Goal: Information Seeking & Learning: Learn about a topic

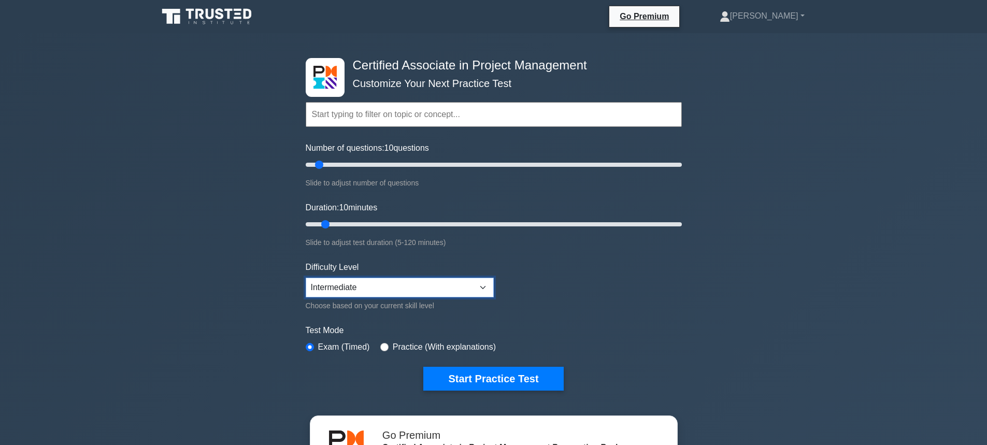
click at [450, 286] on select "Beginner Intermediate Expert" at bounding box center [400, 288] width 188 height 20
select select "expert"
click at [306, 278] on select "Beginner Intermediate Expert" at bounding box center [400, 288] width 188 height 20
click at [471, 374] on button "Start Practice Test" at bounding box center [493, 379] width 140 height 24
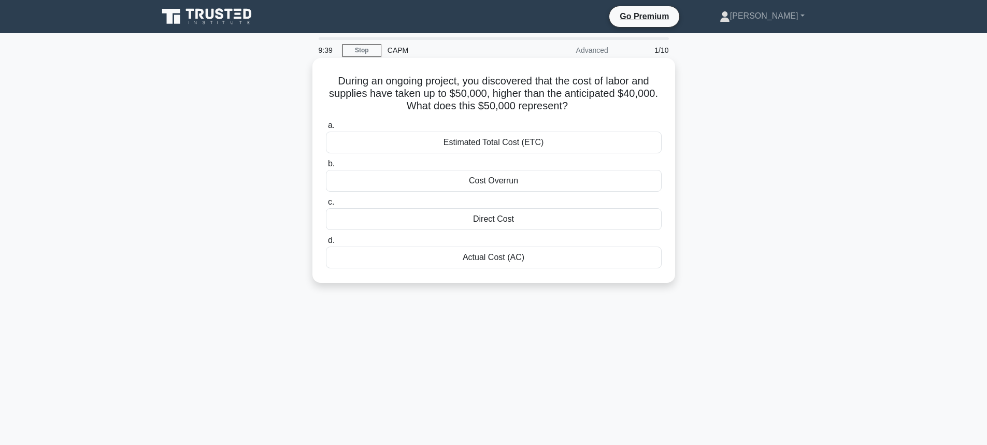
click at [428, 262] on div "Actual Cost (AC)" at bounding box center [494, 257] width 336 height 22
click at [326, 244] on input "d. Actual Cost (AC)" at bounding box center [326, 240] width 0 height 7
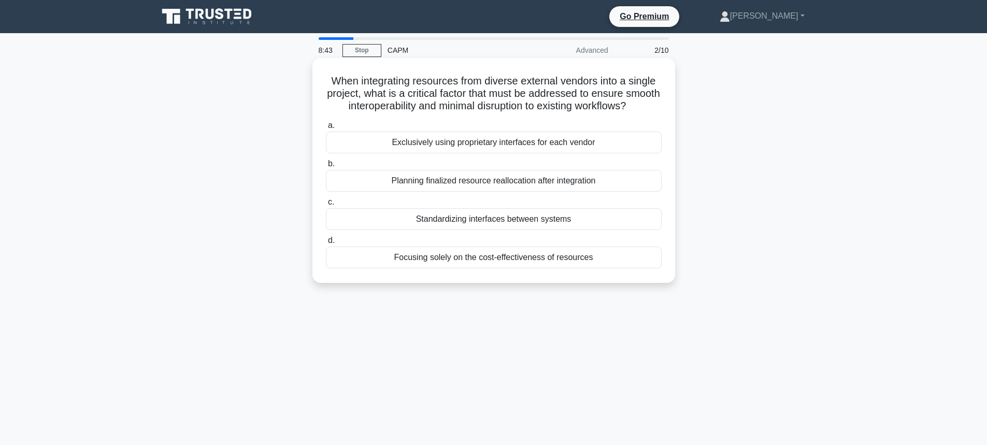
click at [417, 230] on div "Standardizing interfaces between systems" at bounding box center [494, 219] width 336 height 22
click at [326, 206] on input "c. Standardizing interfaces between systems" at bounding box center [326, 202] width 0 height 7
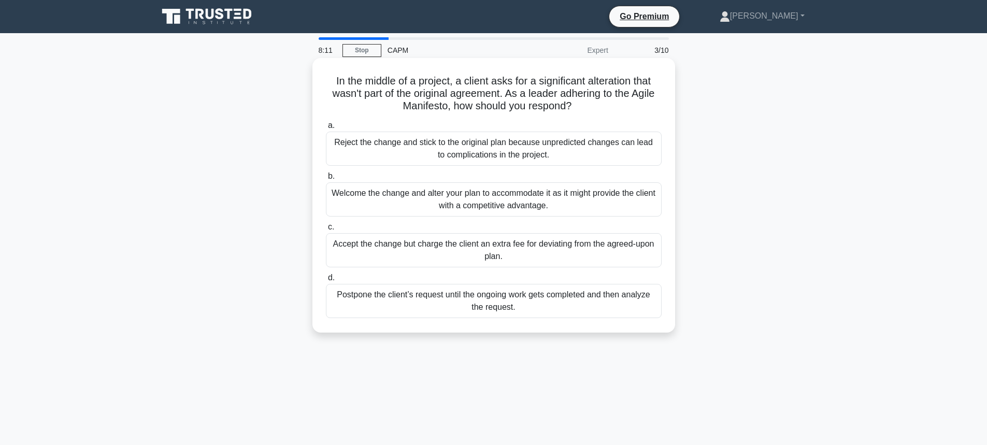
click at [478, 207] on div "Welcome the change and alter your plan to accommodate it as it might provide th…" at bounding box center [494, 199] width 336 height 34
click at [326, 180] on input "b. Welcome the change and alter your plan to accommodate it as it might provide…" at bounding box center [326, 176] width 0 height 7
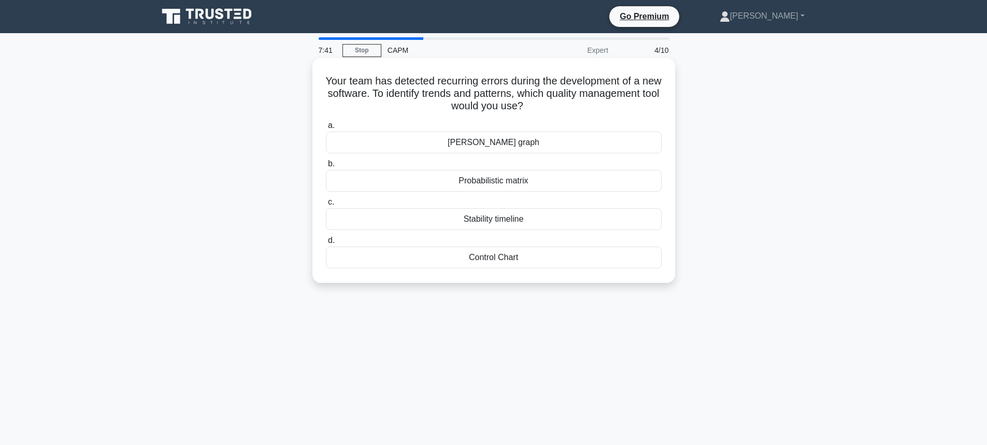
click at [504, 222] on div "Stability timeline" at bounding box center [494, 219] width 336 height 22
click at [326, 206] on input "c. Stability timeline" at bounding box center [326, 202] width 0 height 7
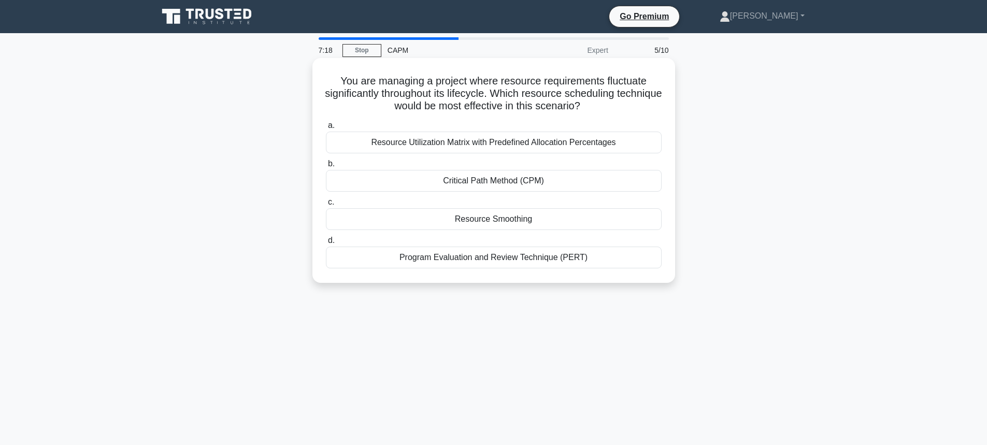
click at [426, 147] on div "Resource Utilization Matrix with Predefined Allocation Percentages" at bounding box center [494, 143] width 336 height 22
click at [326, 129] on input "a. Resource Utilization Matrix with Predefined Allocation Percentages" at bounding box center [326, 125] width 0 height 7
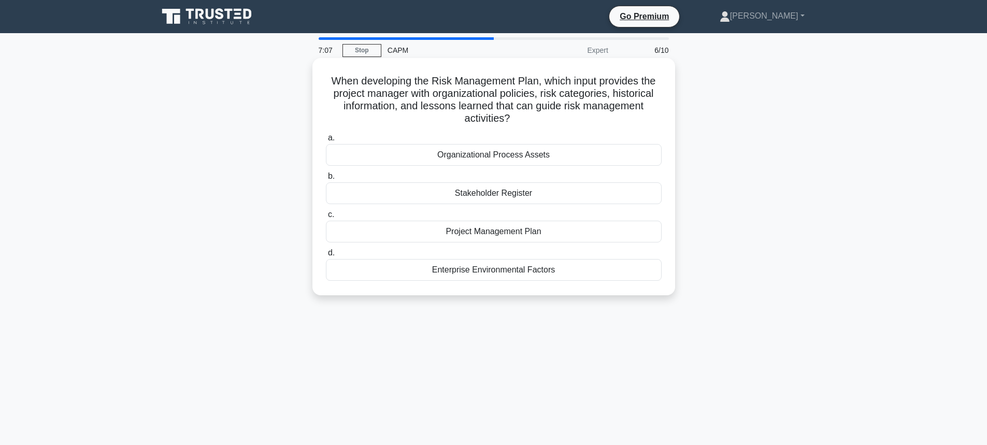
click at [442, 156] on div "Organizational Process Assets" at bounding box center [494, 155] width 336 height 22
click at [326, 141] on input "a. Organizational Process Assets" at bounding box center [326, 138] width 0 height 7
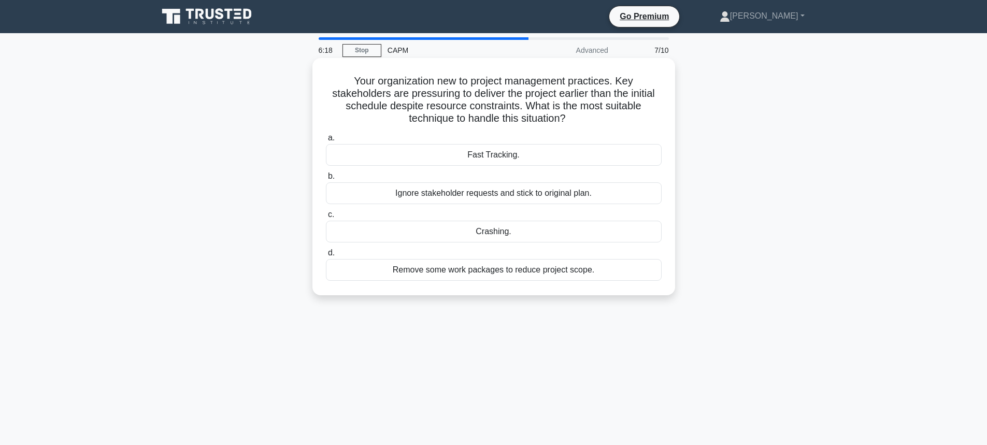
click at [423, 228] on div "Crashing." at bounding box center [494, 232] width 336 height 22
click at [326, 218] on input "c. Crashing." at bounding box center [326, 214] width 0 height 7
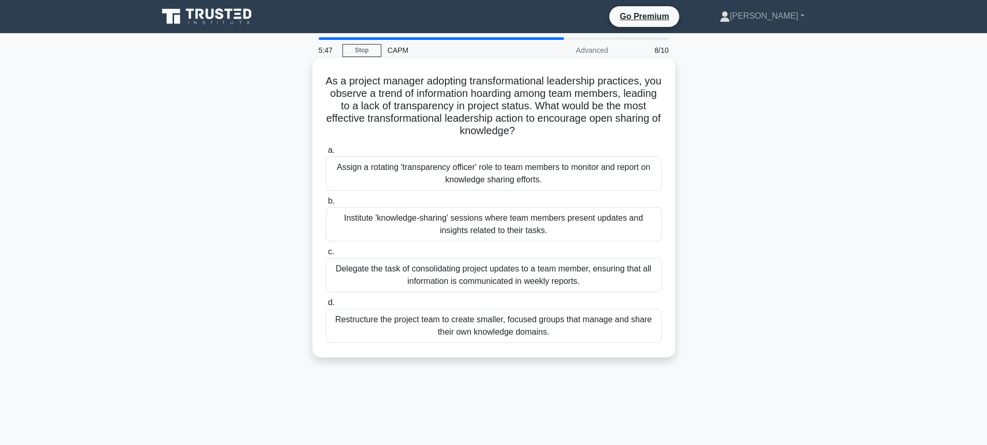
click at [447, 227] on div "Institute 'knowledge-sharing' sessions where team members present updates and i…" at bounding box center [494, 224] width 336 height 34
click at [326, 205] on input "b. Institute 'knowledge-sharing' sessions where team members present updates an…" at bounding box center [326, 201] width 0 height 7
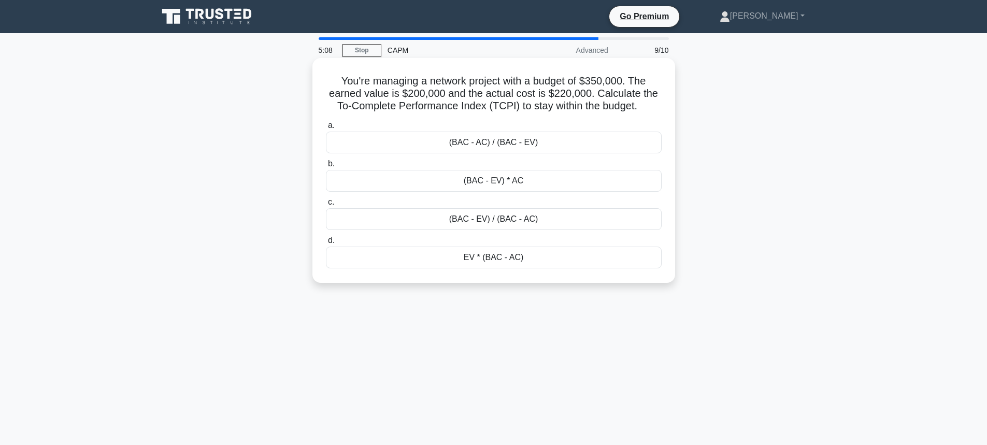
click at [480, 217] on div "(BAC - EV) / (BAC - AC)" at bounding box center [494, 219] width 336 height 22
click at [326, 206] on input "c. (BAC - EV) / (BAC - AC)" at bounding box center [326, 202] width 0 height 7
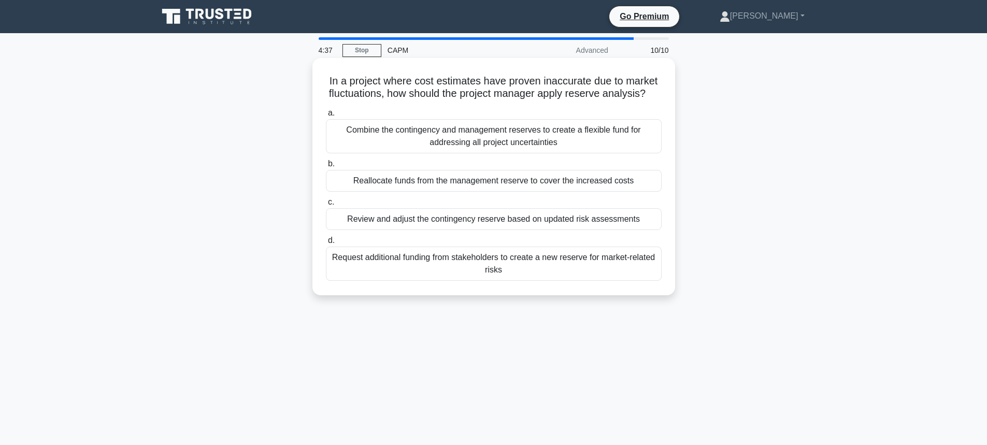
click at [430, 230] on div "Review and adjust the contingency reserve based on updated risk assessments" at bounding box center [494, 219] width 336 height 22
click at [326, 206] on input "c. Review and adjust the contingency reserve based on updated risk assessments" at bounding box center [326, 202] width 0 height 7
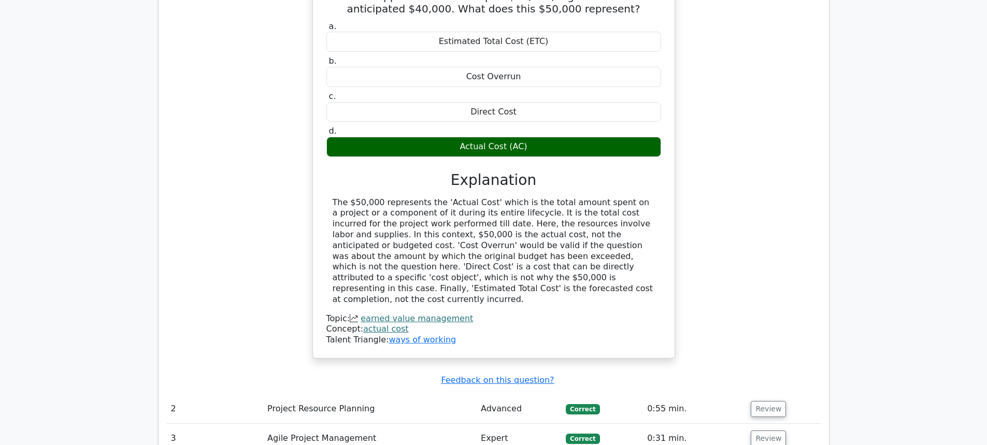
scroll to position [1087, 0]
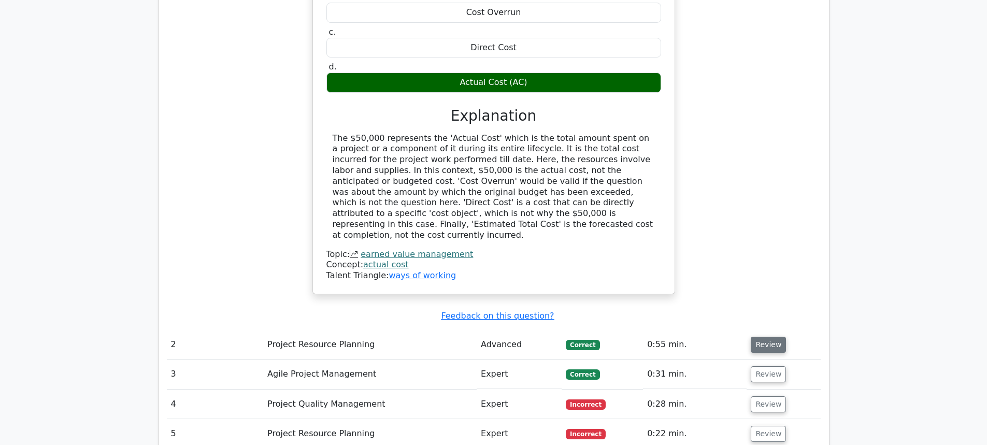
click at [771, 337] on button "Review" at bounding box center [767, 345] width 35 height 16
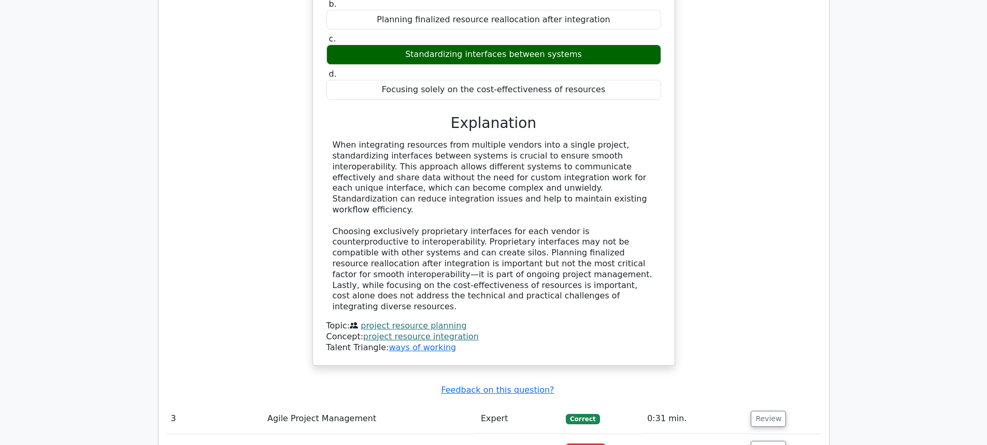
scroll to position [1605, 0]
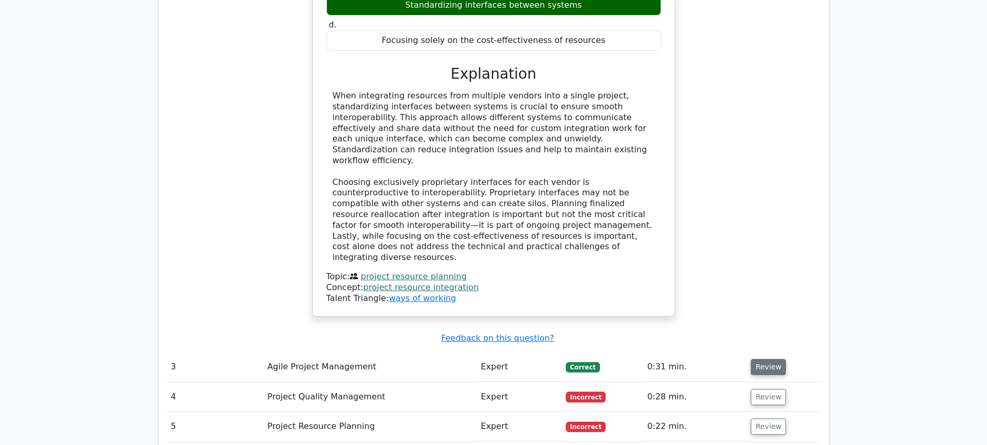
click at [764, 359] on button "Review" at bounding box center [767, 367] width 35 height 16
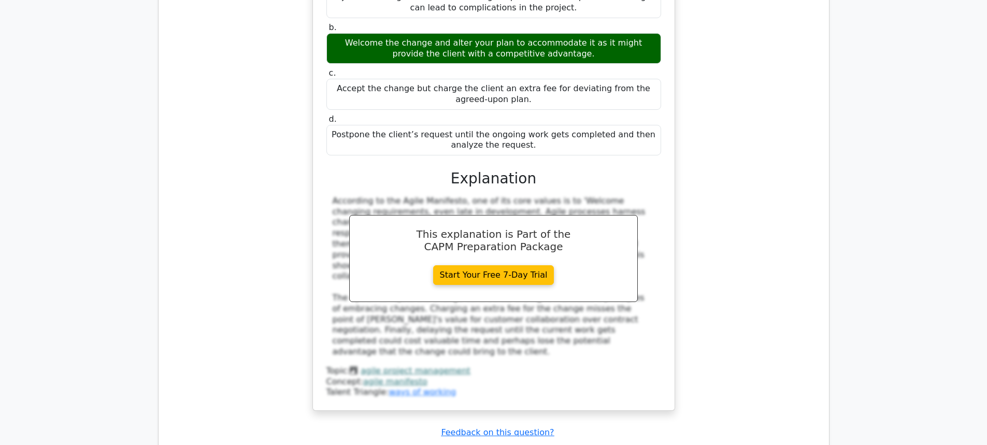
scroll to position [2123, 0]
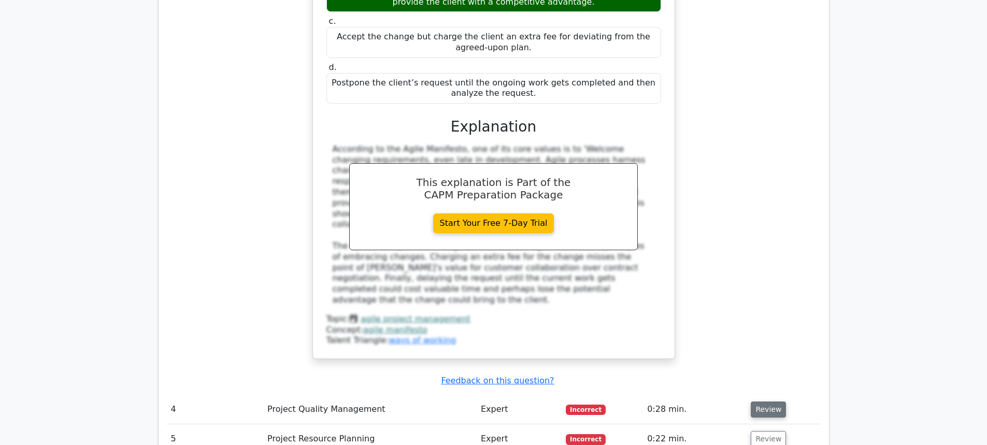
click at [760, 401] on button "Review" at bounding box center [767, 409] width 35 height 16
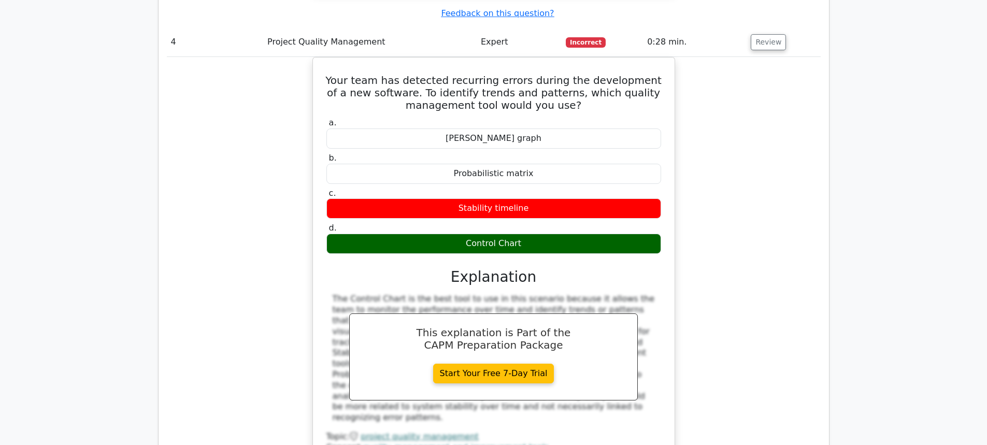
scroll to position [2589, 0]
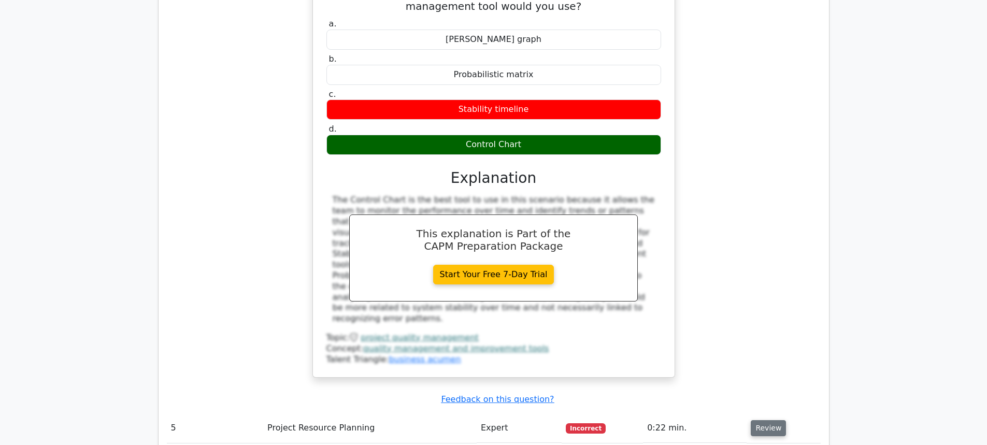
click at [765, 420] on button "Review" at bounding box center [767, 428] width 35 height 16
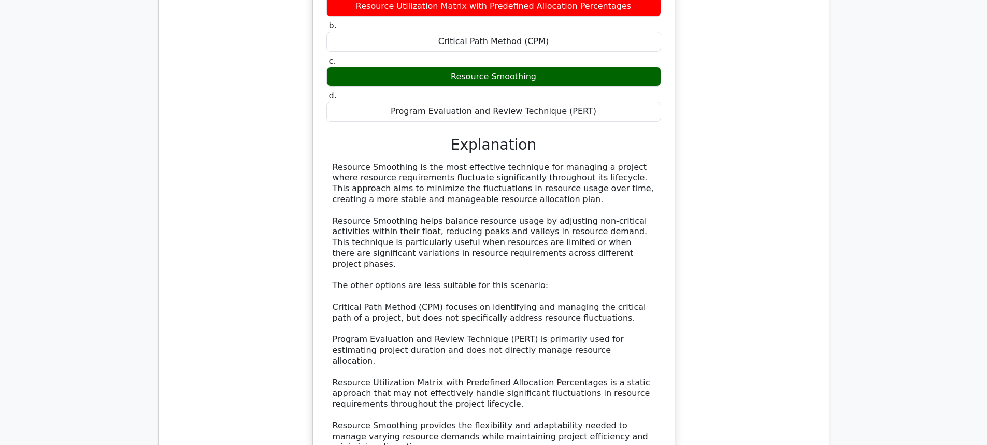
scroll to position [3211, 0]
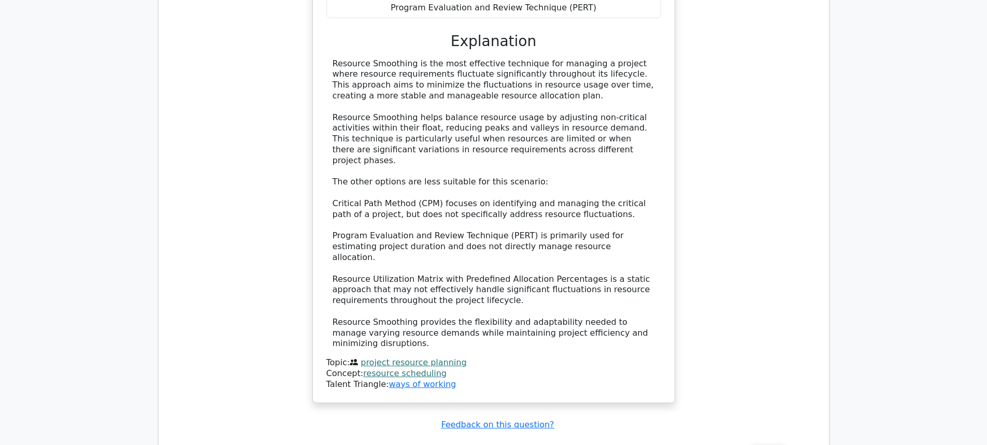
click at [759, 444] on button "Review" at bounding box center [767, 453] width 35 height 16
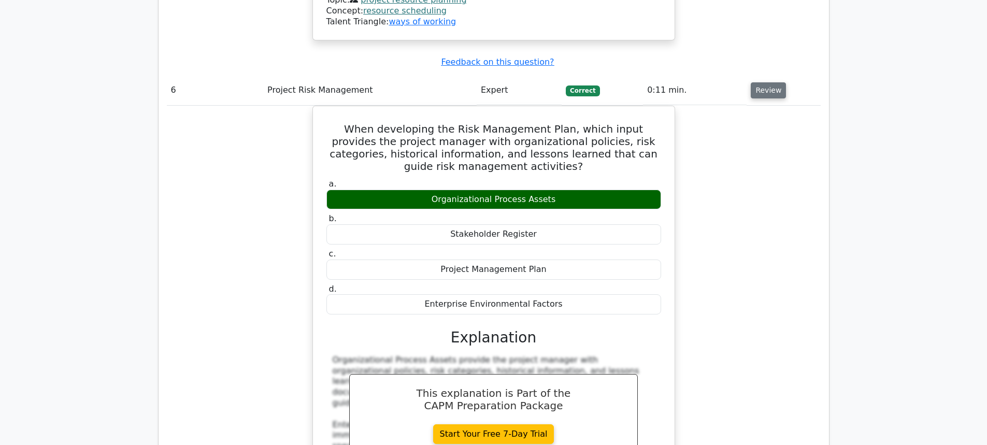
scroll to position [3729, 0]
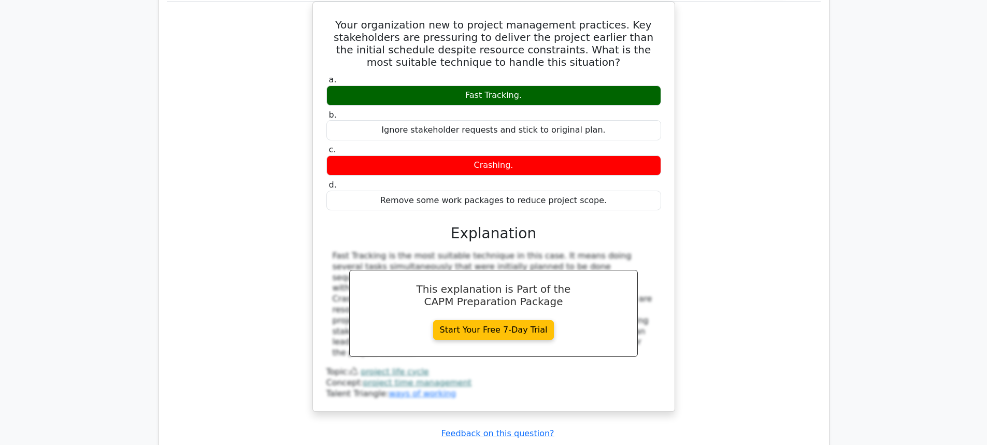
scroll to position [4246, 0]
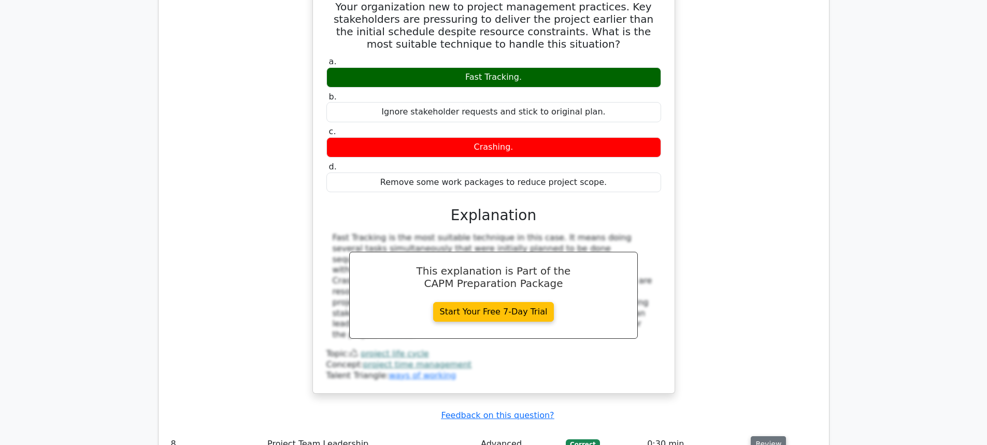
click at [760, 436] on button "Review" at bounding box center [767, 444] width 35 height 16
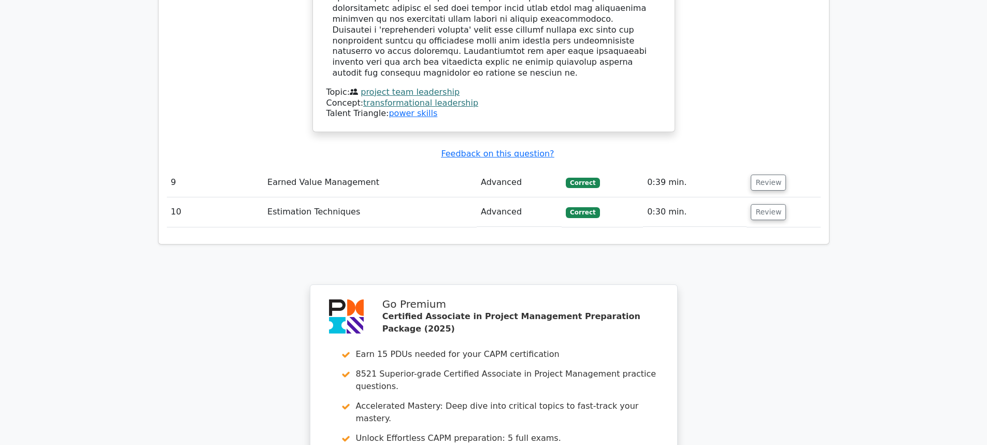
scroll to position [5226, 0]
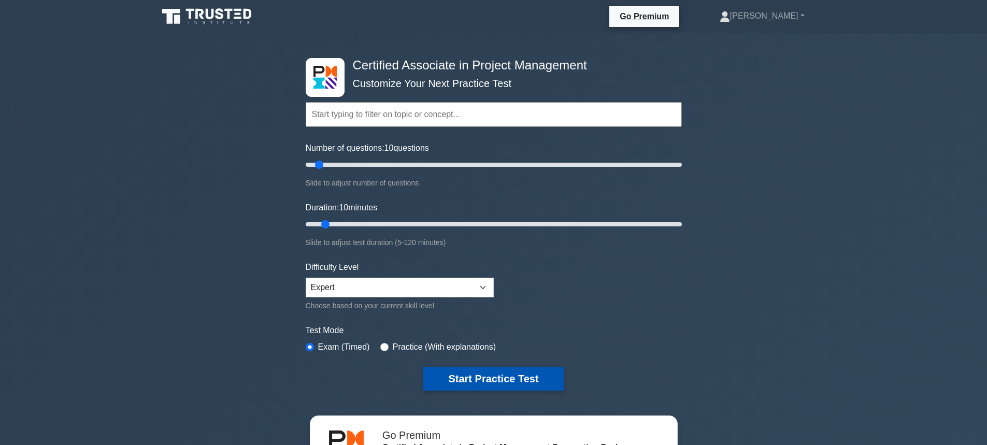
click at [486, 377] on button "Start Practice Test" at bounding box center [493, 379] width 140 height 24
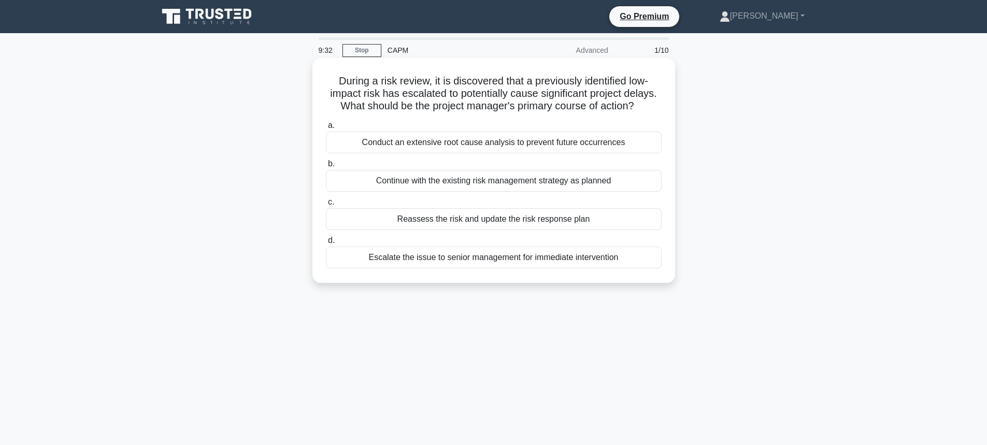
click at [439, 221] on div "Reassess the risk and update the risk response plan" at bounding box center [494, 219] width 336 height 22
click at [326, 206] on input "c. Reassess the risk and update the risk response plan" at bounding box center [326, 202] width 0 height 7
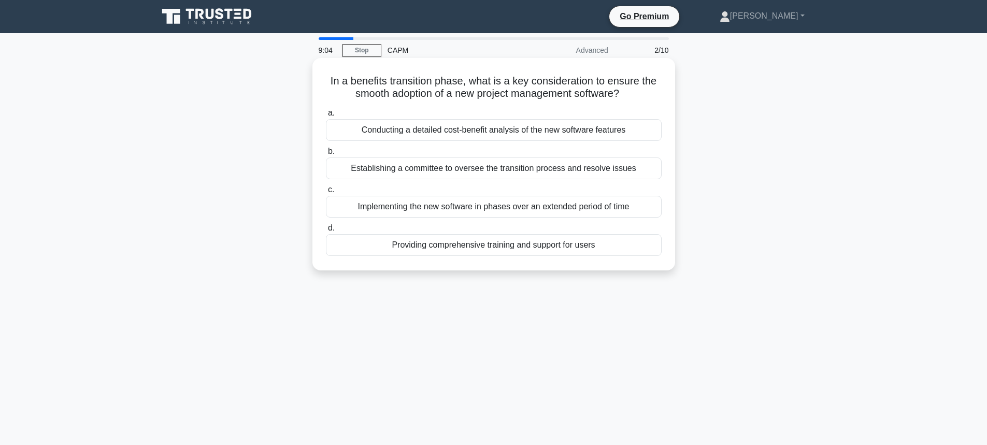
click at [446, 209] on div "Implementing the new software in phases over an extended period of time" at bounding box center [494, 207] width 336 height 22
click at [326, 193] on input "c. Implementing the new software in phases over an extended period of time" at bounding box center [326, 189] width 0 height 7
click at [429, 207] on div "The project is spending less than planned for the work completed" at bounding box center [494, 207] width 336 height 22
click at [326, 193] on input "c. The project is spending less than planned for the work completed" at bounding box center [326, 189] width 0 height 7
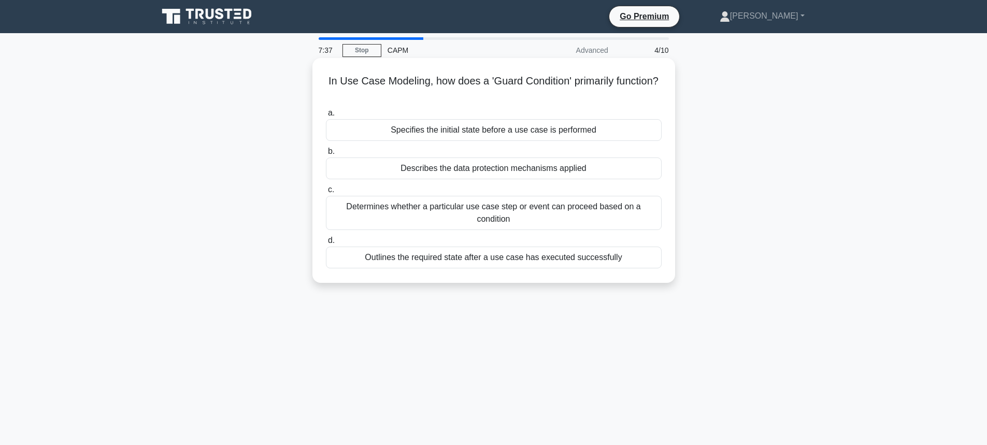
click at [453, 257] on div "Outlines the required state after a use case has executed successfully" at bounding box center [494, 257] width 336 height 22
click at [443, 259] on div "Outlines the required state after a use case has executed successfully" at bounding box center [494, 257] width 336 height 22
click at [326, 244] on input "d. Outlines the required state after a use case has executed successfully" at bounding box center [326, 240] width 0 height 7
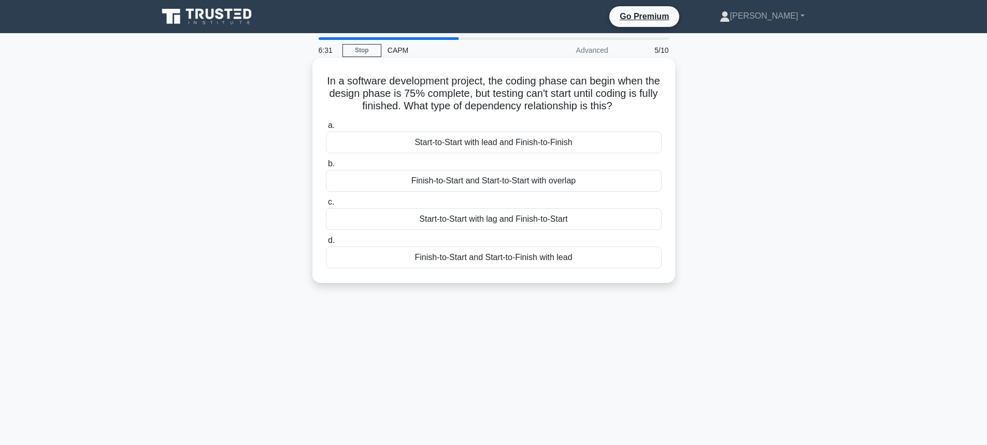
click at [465, 145] on div "Start-to-Start with lead and Finish-to-Finish" at bounding box center [494, 143] width 336 height 22
click at [326, 129] on input "a. Start-to-Start with lead and Finish-to-Finish" at bounding box center [326, 125] width 0 height 7
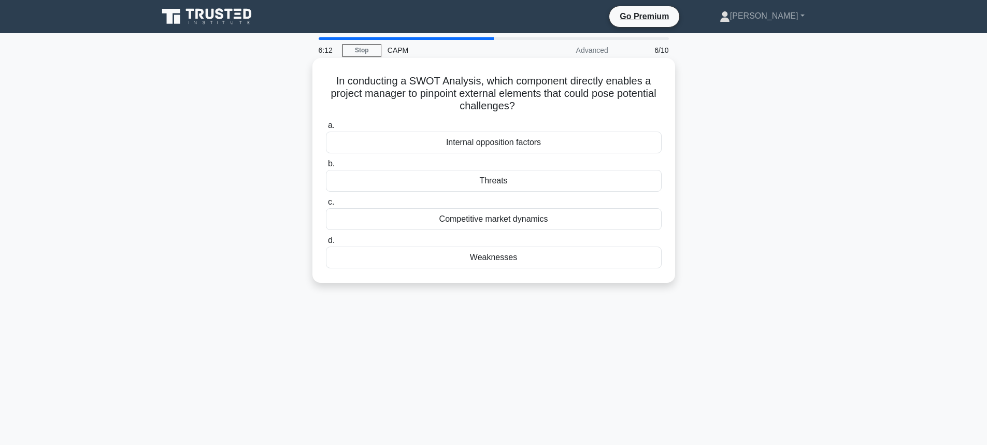
click at [509, 259] on div "Weaknesses" at bounding box center [494, 257] width 336 height 22
click at [326, 244] on input "d. Weaknesses" at bounding box center [326, 240] width 0 height 7
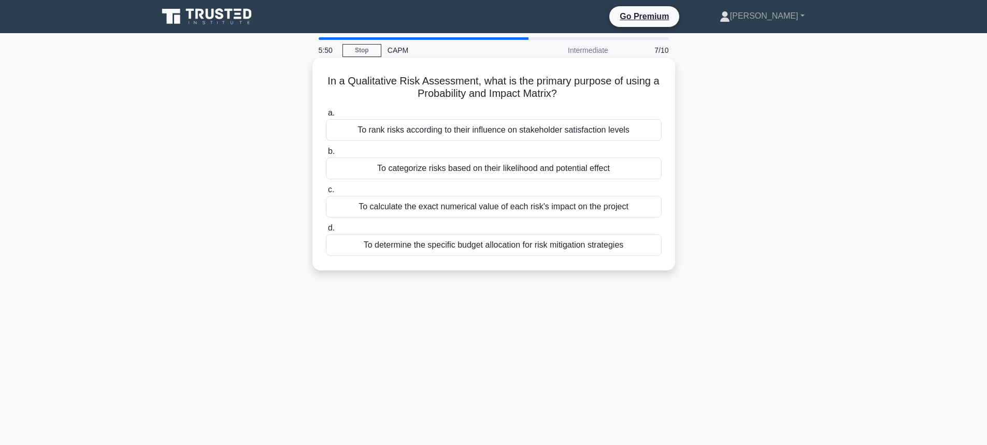
click at [449, 167] on div "To categorize risks based on their likelihood and potential effect" at bounding box center [494, 168] width 336 height 22
click at [326, 155] on input "b. To categorize risks based on their likelihood and potential effect" at bounding box center [326, 151] width 0 height 7
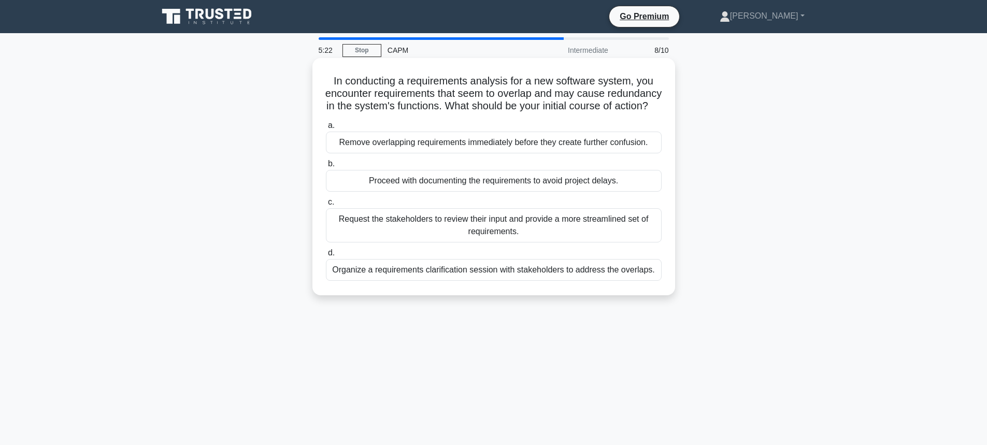
click at [473, 281] on div "Organize a requirements clarification session with stakeholders to address the …" at bounding box center [494, 270] width 336 height 22
click at [326, 256] on input "d. Organize a requirements clarification session with stakeholders to address t…" at bounding box center [326, 253] width 0 height 7
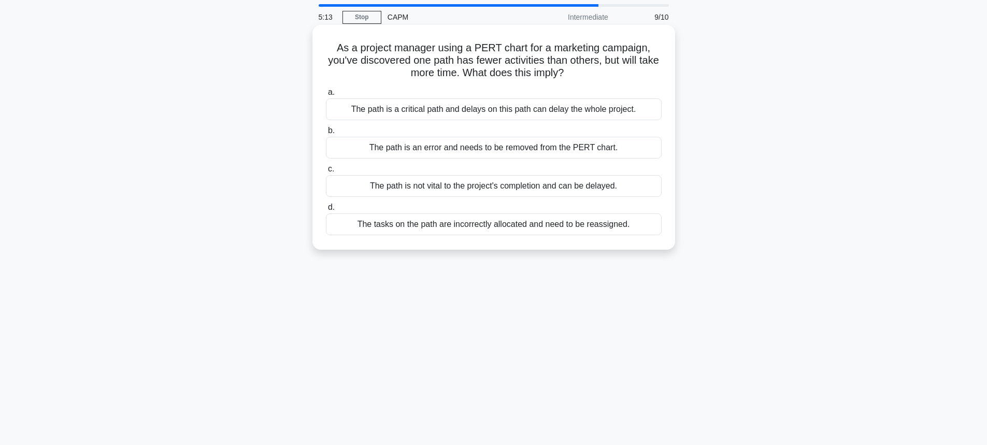
scroll to position [52, 0]
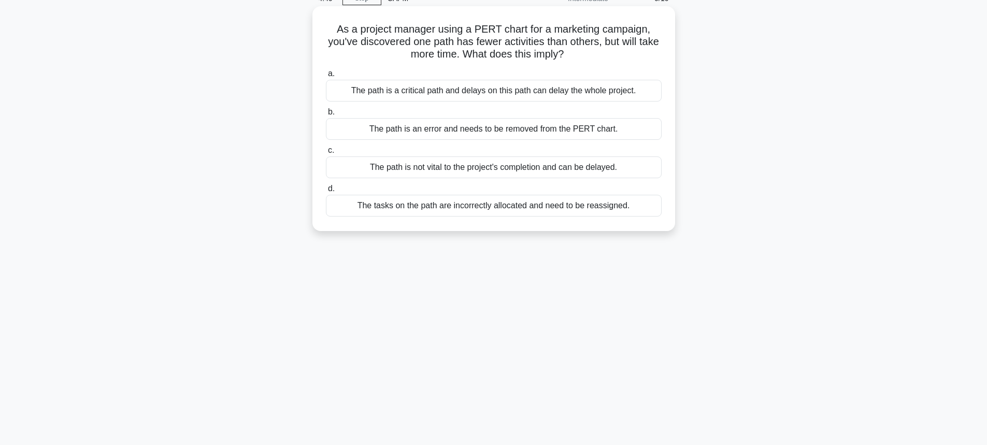
click at [431, 93] on div "The path is a critical path and delays on this path can delay the whole project." at bounding box center [494, 91] width 336 height 22
click at [326, 77] on input "a. The path is a critical path and delays on this path can delay the whole proj…" at bounding box center [326, 73] width 0 height 7
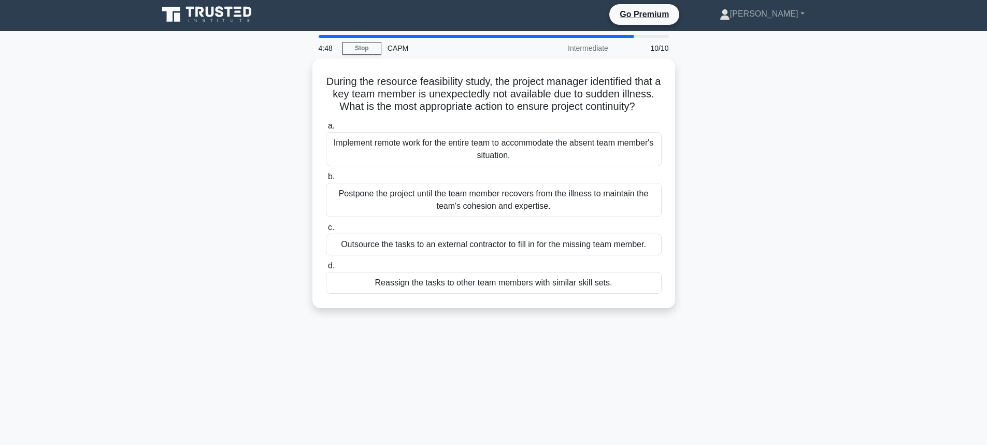
scroll to position [0, 0]
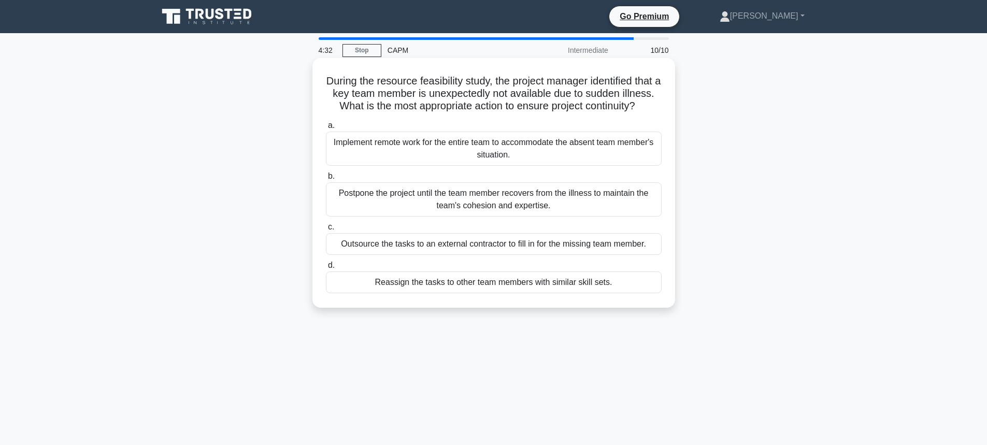
click at [459, 293] on div "Reassign the tasks to other team members with similar skill sets." at bounding box center [494, 282] width 336 height 22
click at [326, 269] on input "d. Reassign the tasks to other team members with similar skill sets." at bounding box center [326, 265] width 0 height 7
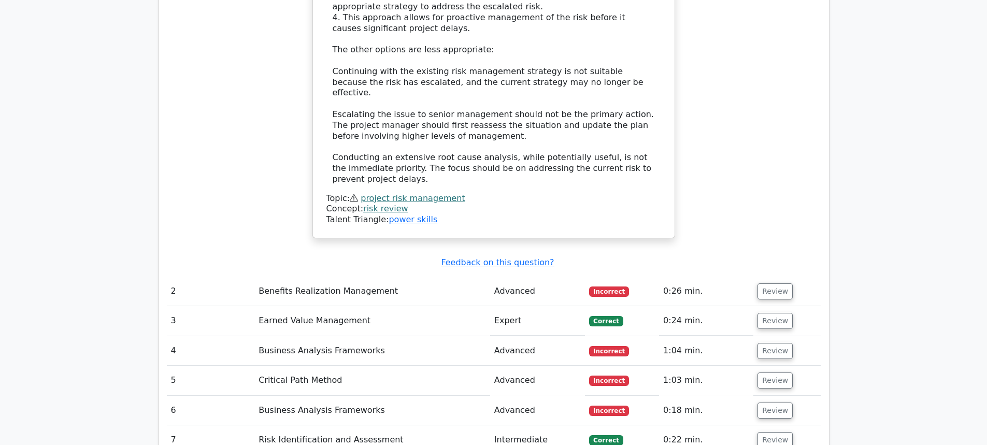
scroll to position [1346, 0]
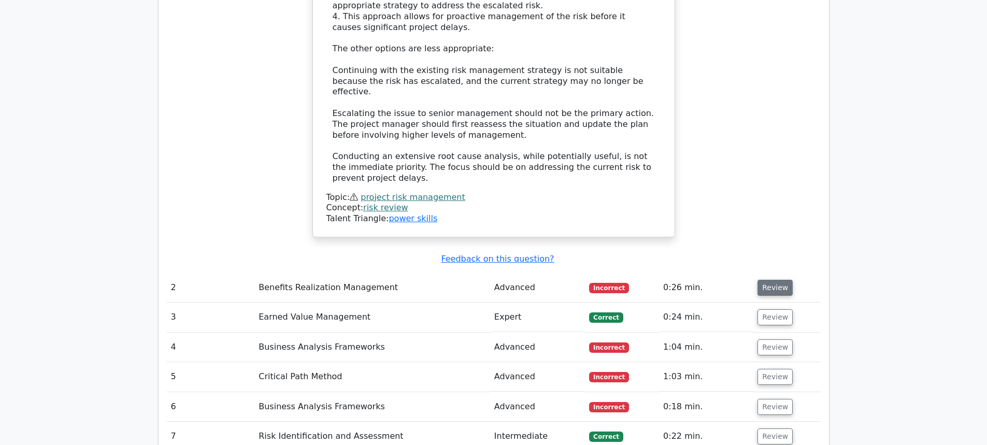
click at [763, 280] on button "Review" at bounding box center [774, 288] width 35 height 16
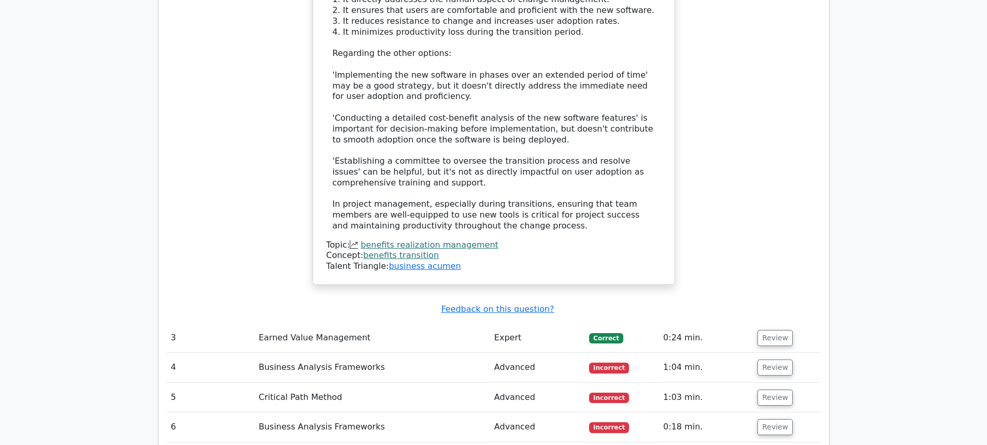
scroll to position [2020, 0]
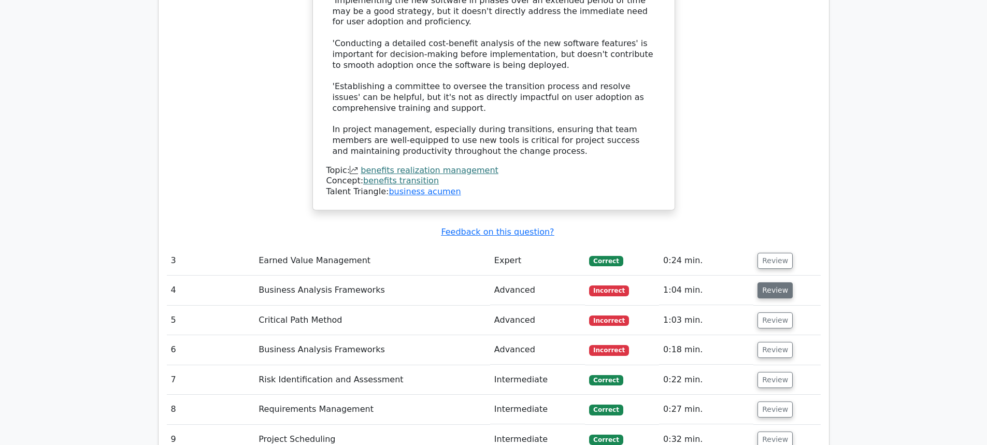
click at [781, 282] on button "Review" at bounding box center [774, 290] width 35 height 16
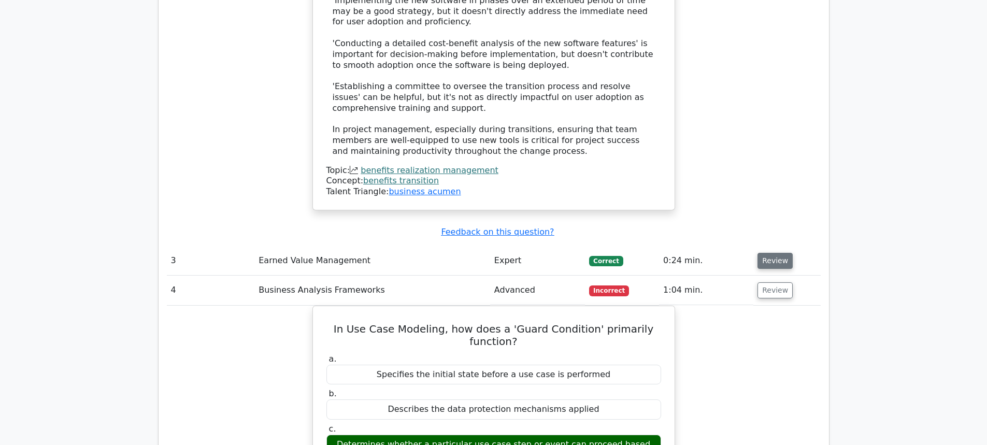
click at [773, 253] on button "Review" at bounding box center [774, 261] width 35 height 16
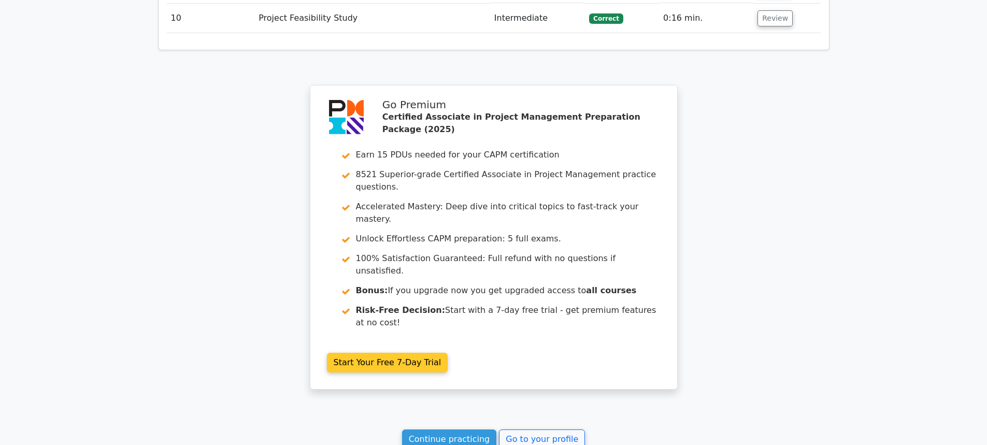
scroll to position [3523, 0]
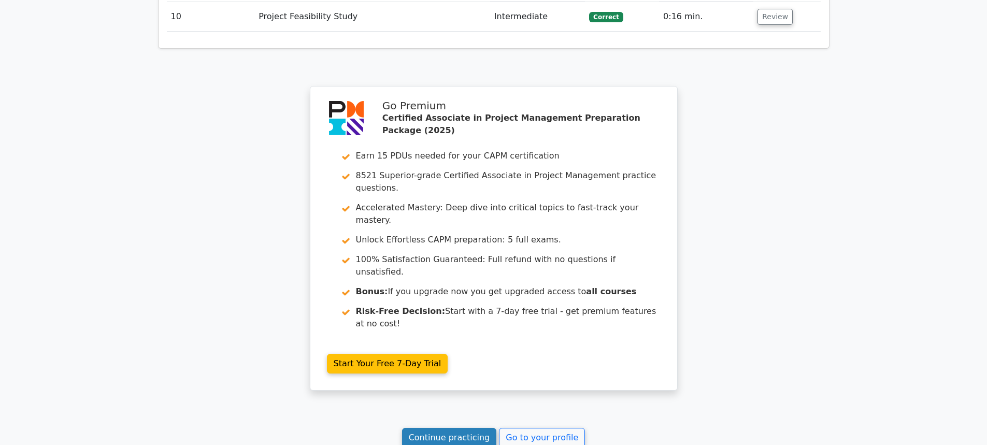
click at [473, 428] on link "Continue practicing" at bounding box center [449, 438] width 95 height 20
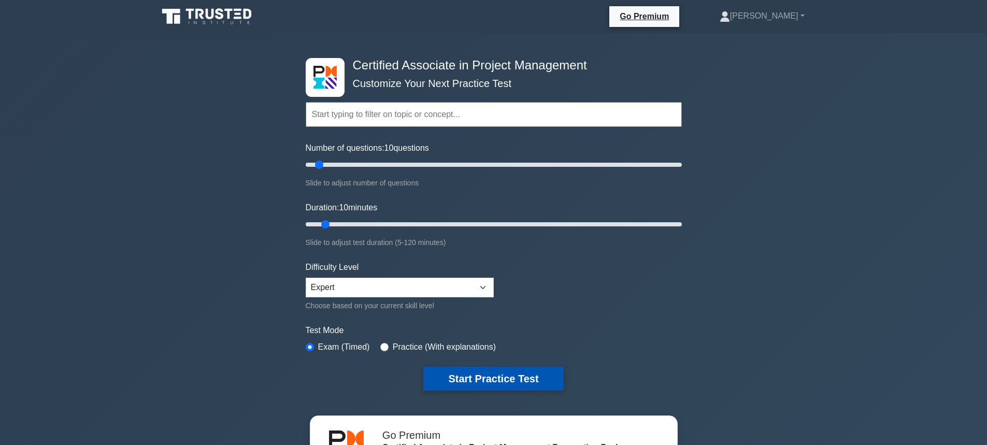
click at [497, 375] on button "Start Practice Test" at bounding box center [493, 379] width 140 height 24
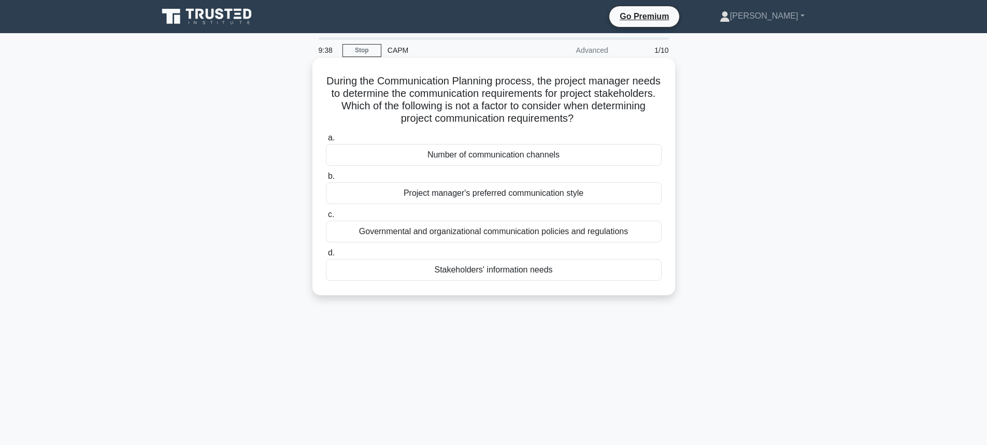
click at [482, 198] on div "Project manager's preferred communication style" at bounding box center [494, 193] width 336 height 22
click at [326, 180] on input "b. Project manager's preferred communication style" at bounding box center [326, 176] width 0 height 7
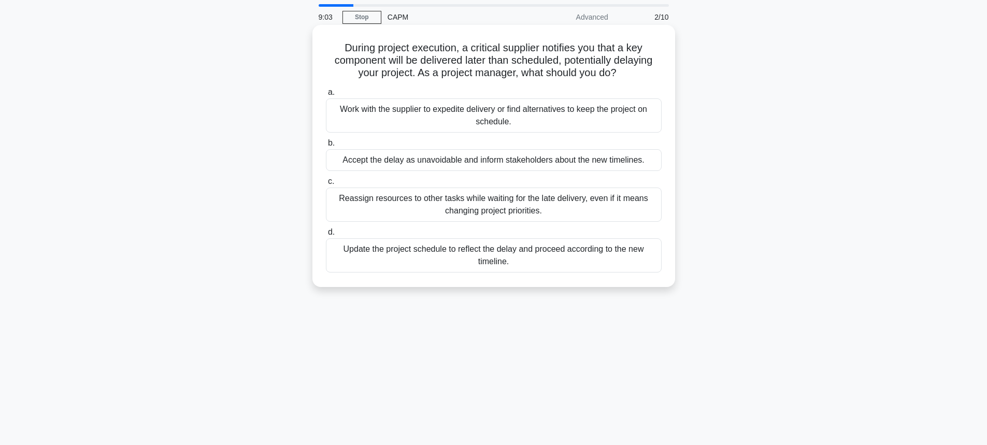
scroll to position [52, 0]
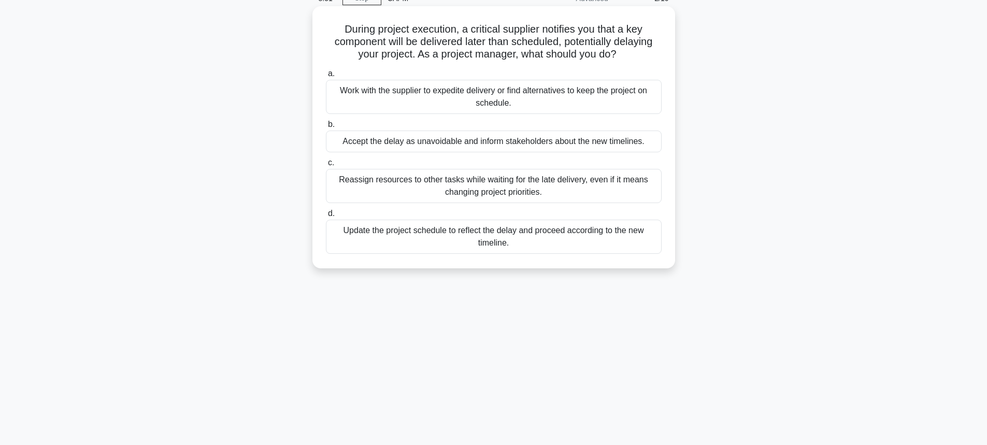
click at [405, 230] on div "Update the project schedule to reflect the delay and proceed according to the n…" at bounding box center [494, 237] width 336 height 34
click at [326, 217] on input "d. Update the project schedule to reflect the delay and proceed according to th…" at bounding box center [326, 213] width 0 height 7
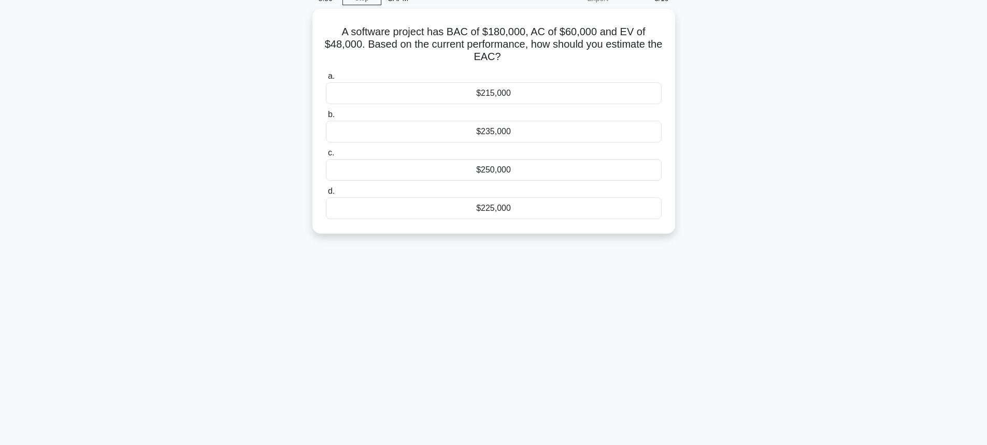
scroll to position [0, 0]
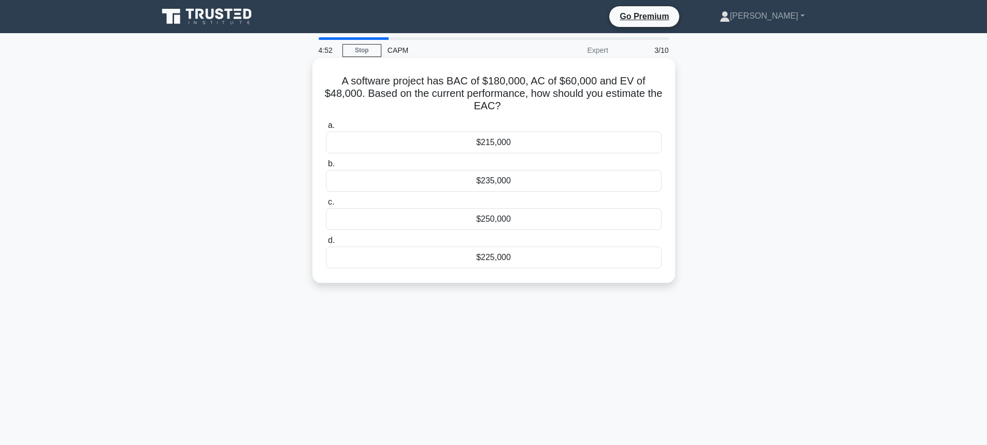
click at [496, 185] on div "$235,000" at bounding box center [494, 181] width 336 height 22
click at [326, 167] on input "b. $235,000" at bounding box center [326, 164] width 0 height 7
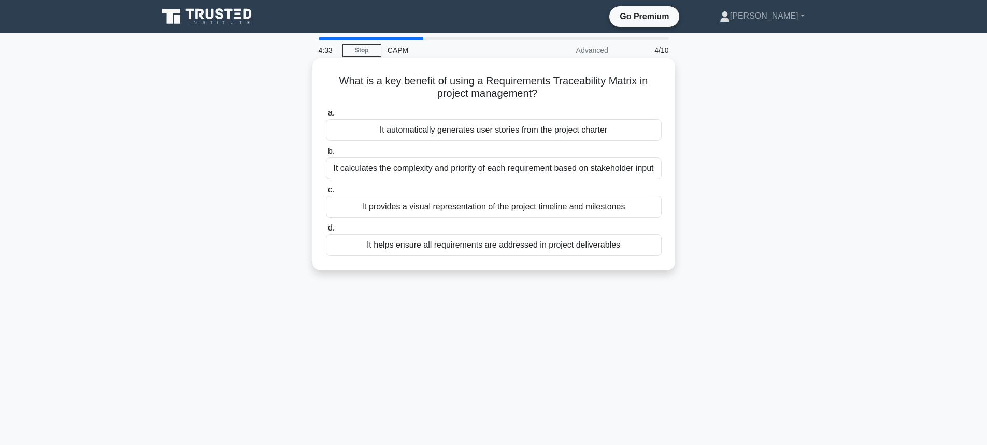
click at [467, 173] on div "It calculates the complexity and priority of each requirement based on stakehol…" at bounding box center [494, 168] width 336 height 22
click at [326, 155] on input "b. It calculates the complexity and priority of each requirement based on stake…" at bounding box center [326, 151] width 0 height 7
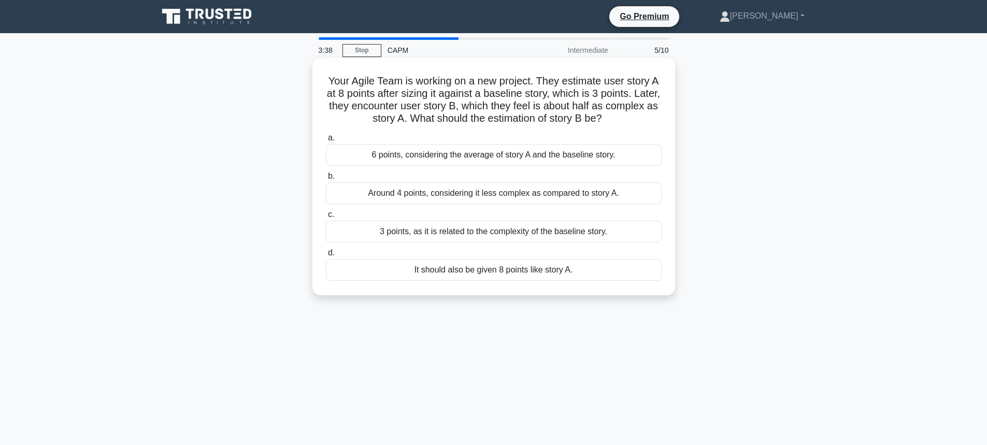
click at [423, 191] on div "Around 4 points, considering it less complex as compared to story A." at bounding box center [494, 193] width 336 height 22
click at [326, 180] on input "b. Around 4 points, considering it less complex as compared to story A." at bounding box center [326, 176] width 0 height 7
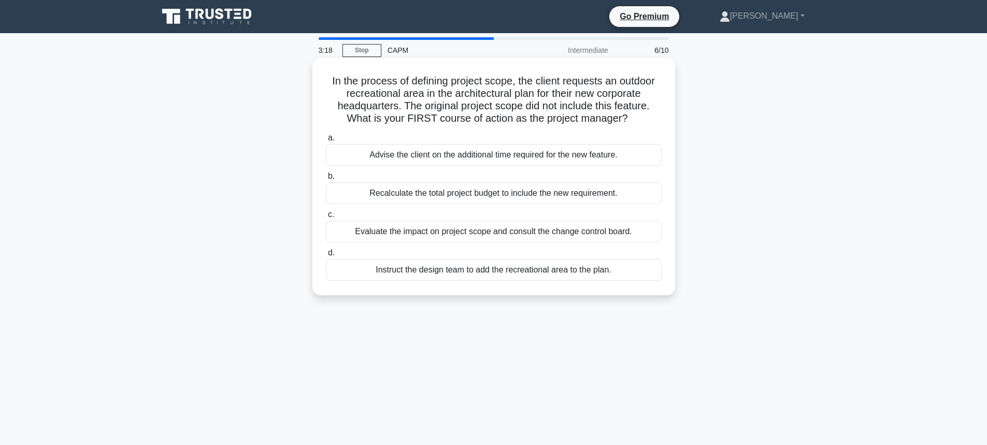
click at [414, 235] on div "Evaluate the impact on project scope and consult the change control board." at bounding box center [494, 232] width 336 height 22
click at [326, 218] on input "c. Evaluate the impact on project scope and consult the change control board." at bounding box center [326, 214] width 0 height 7
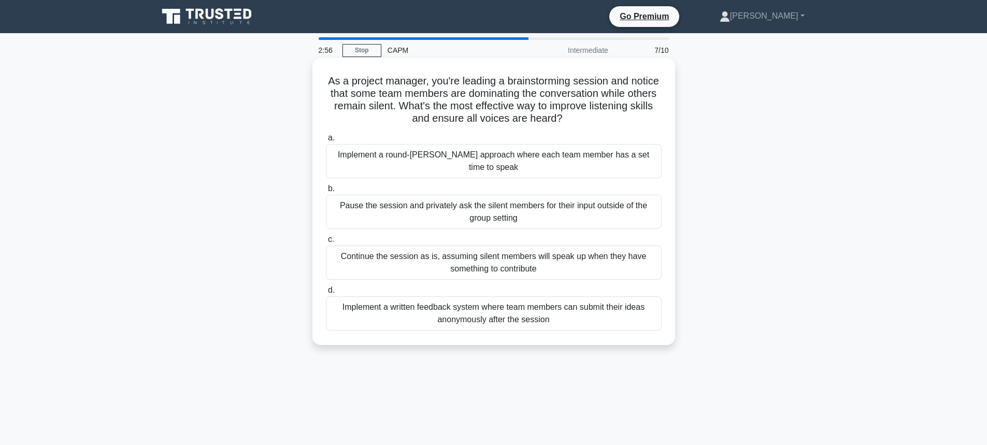
click at [411, 296] on div "Implement a written feedback system where team members can submit their ideas a…" at bounding box center [494, 313] width 336 height 34
click at [326, 294] on input "d. Implement a written feedback system where team members can submit their idea…" at bounding box center [326, 290] width 0 height 7
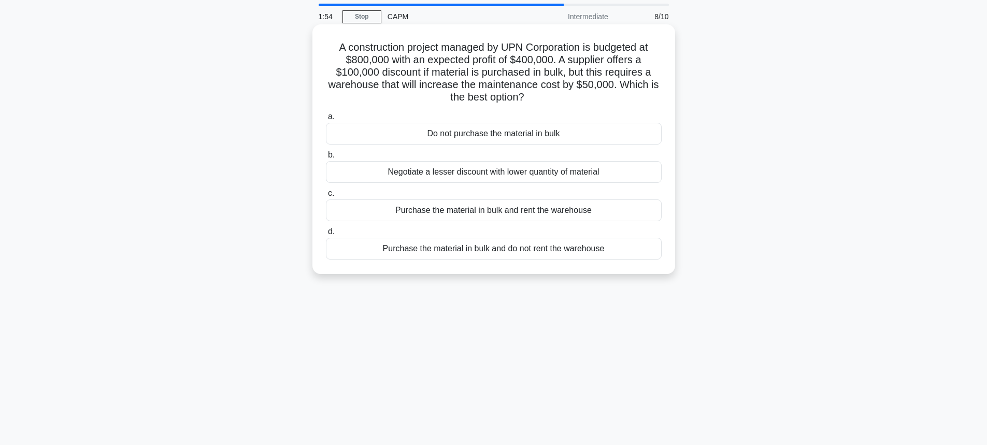
scroll to position [52, 0]
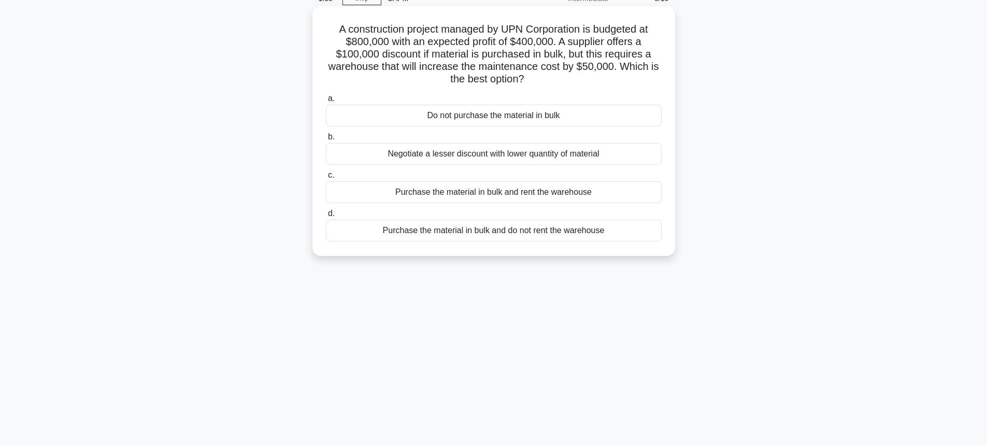
click at [457, 190] on div "Purchase the material in bulk and rent the warehouse" at bounding box center [494, 192] width 336 height 22
click at [326, 179] on input "c. Purchase the material in bulk and rent the warehouse" at bounding box center [326, 175] width 0 height 7
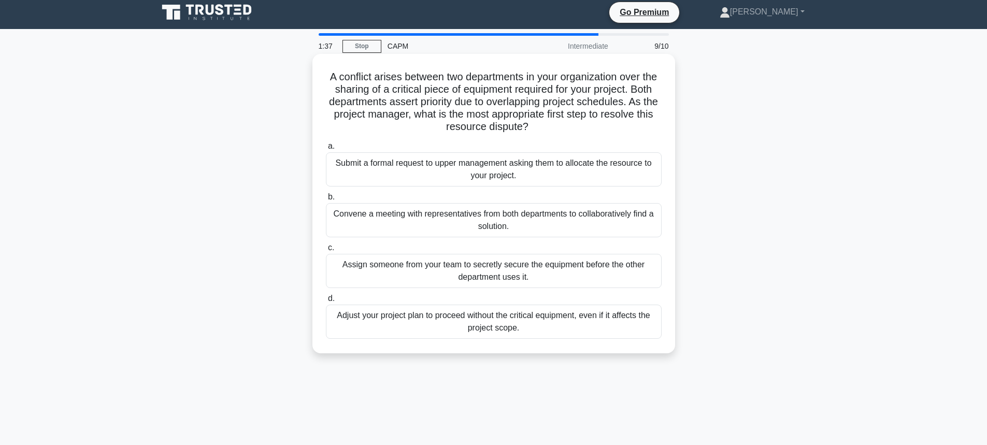
scroll to position [0, 0]
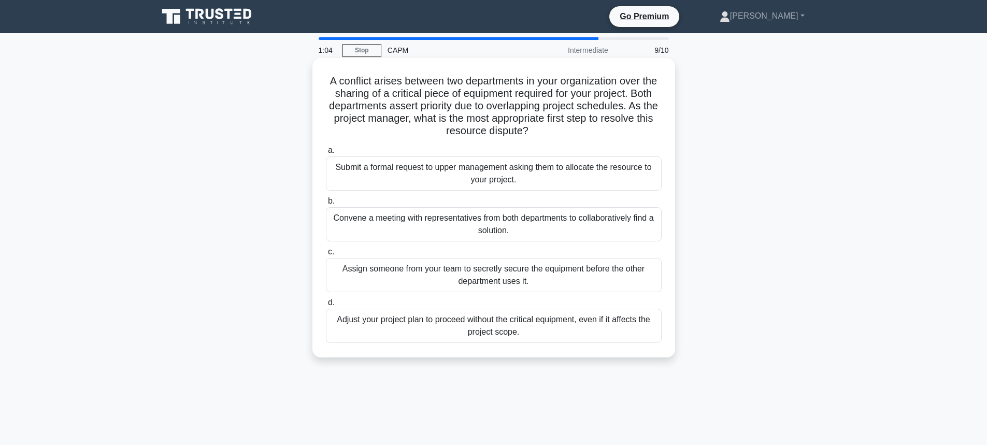
click at [457, 216] on div "Convene a meeting with representatives from both departments to collaboratively…" at bounding box center [494, 224] width 336 height 34
click at [326, 205] on input "b. Convene a meeting with representatives from both departments to collaborativ…" at bounding box center [326, 201] width 0 height 7
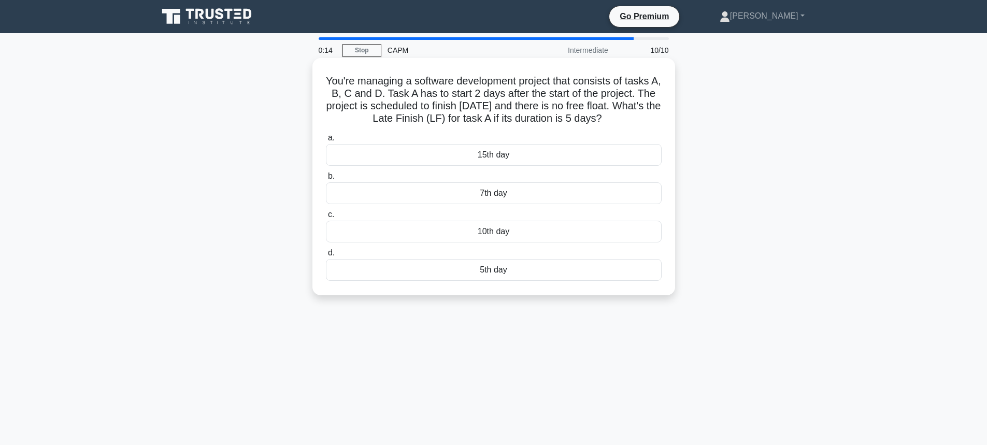
click at [507, 197] on div "7th day" at bounding box center [494, 193] width 336 height 22
click at [326, 180] on input "b. 7th day" at bounding box center [326, 176] width 0 height 7
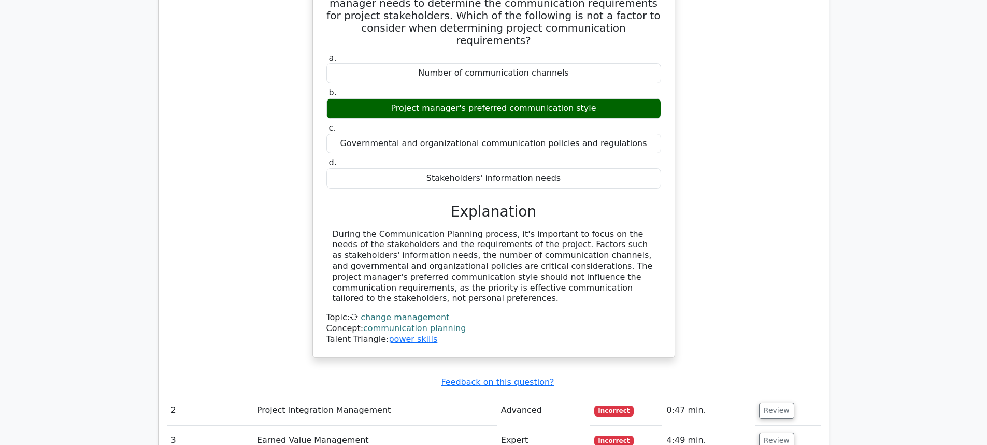
scroll to position [1087, 0]
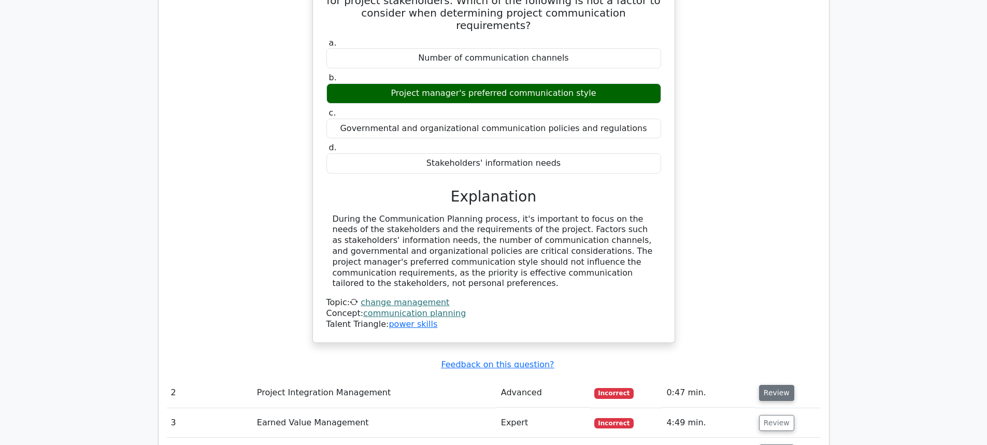
click at [763, 385] on button "Review" at bounding box center [776, 393] width 35 height 16
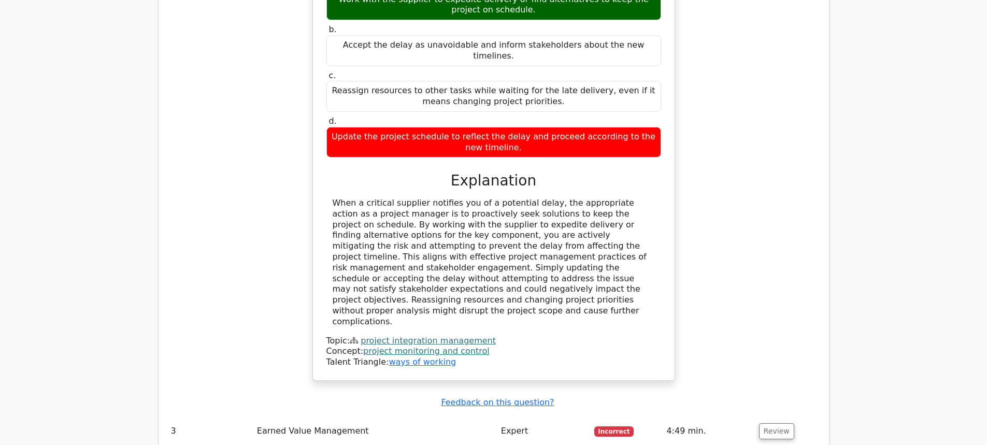
scroll to position [1709, 0]
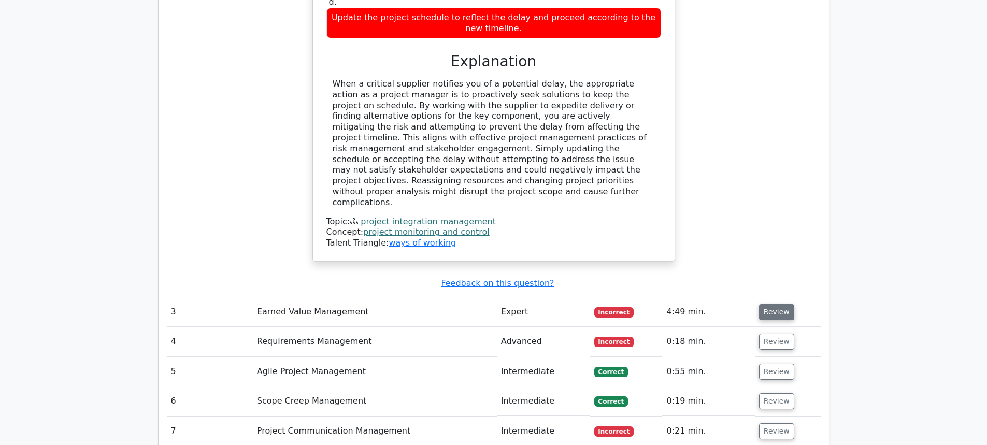
click at [776, 304] on button "Review" at bounding box center [776, 312] width 35 height 16
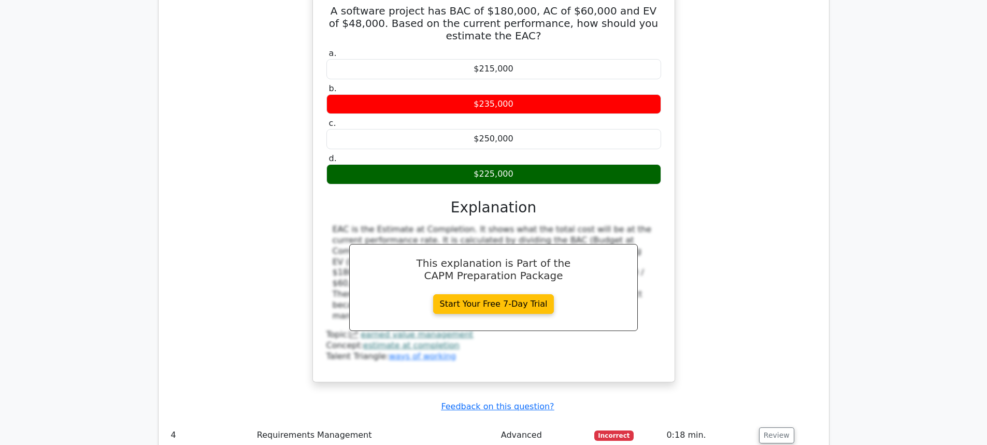
scroll to position [2123, 0]
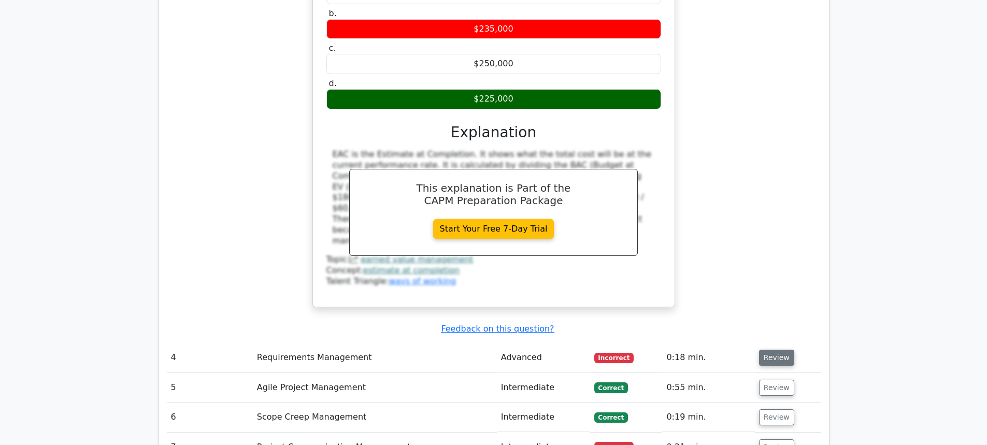
click at [779, 350] on button "Review" at bounding box center [776, 358] width 35 height 16
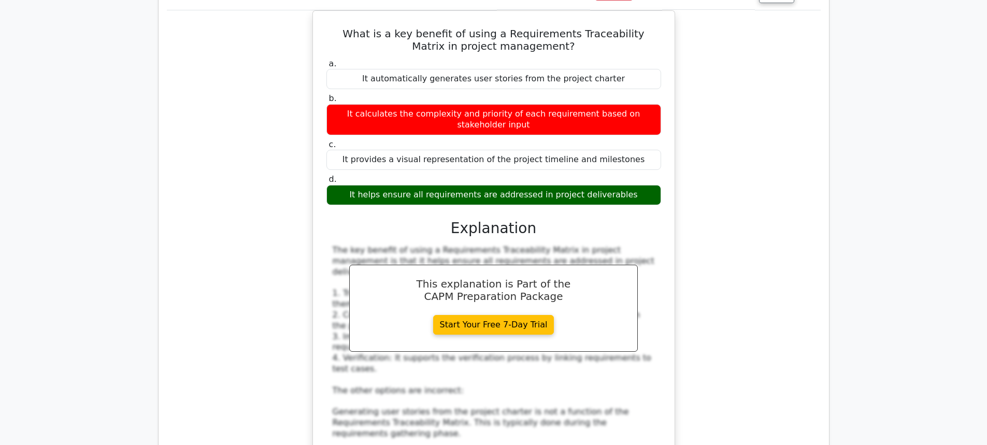
scroll to position [2693, 0]
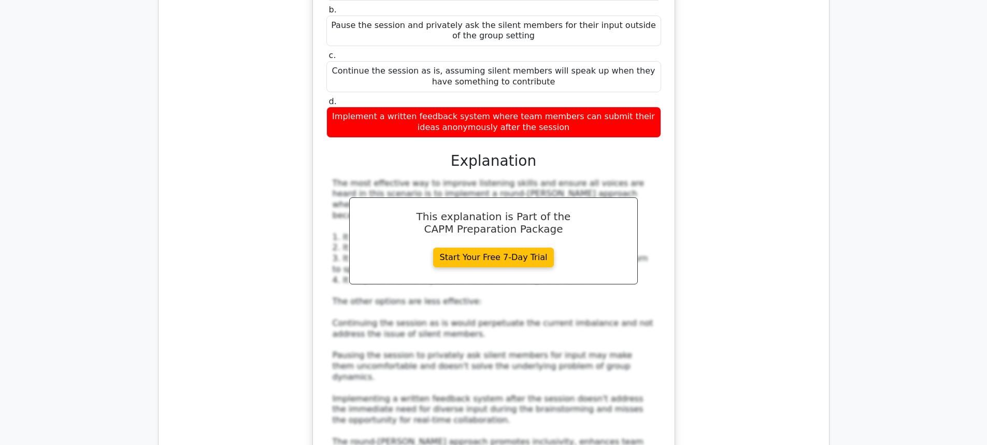
scroll to position [3418, 0]
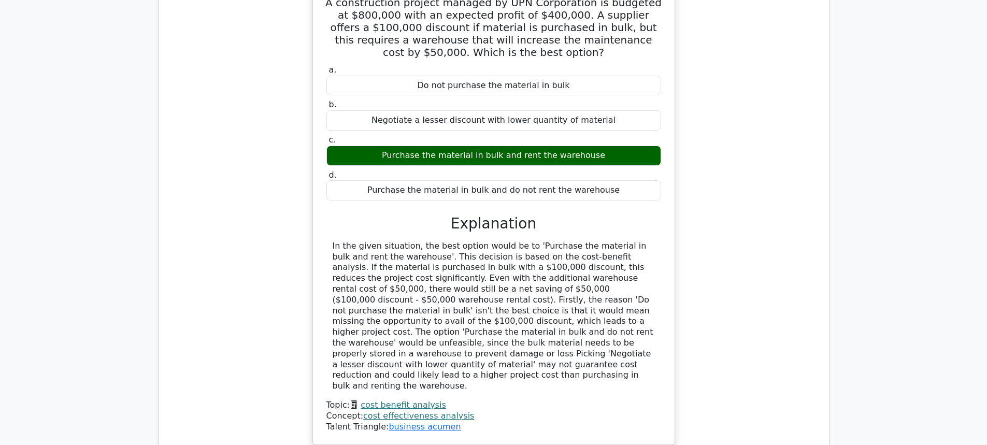
scroll to position [3936, 0]
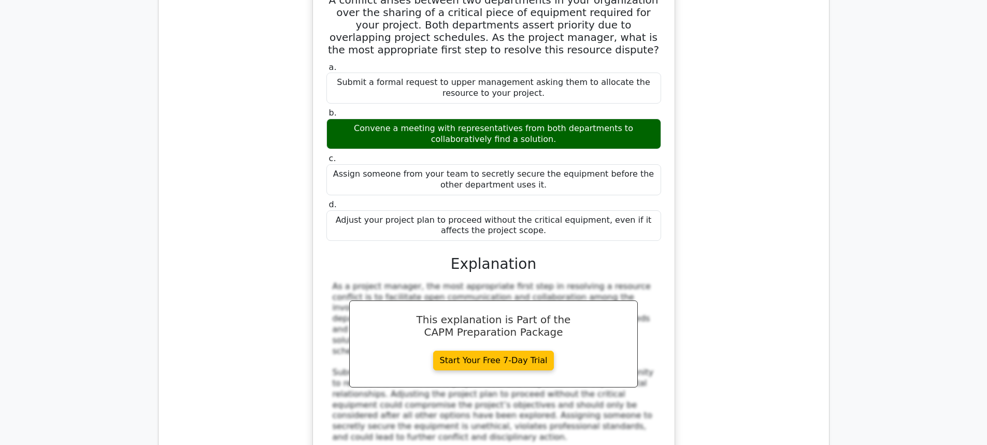
scroll to position [4557, 0]
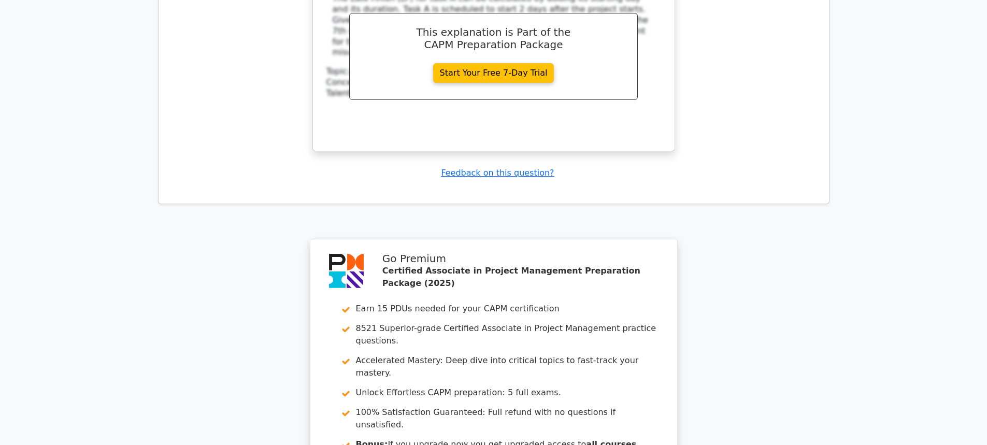
scroll to position [5304, 0]
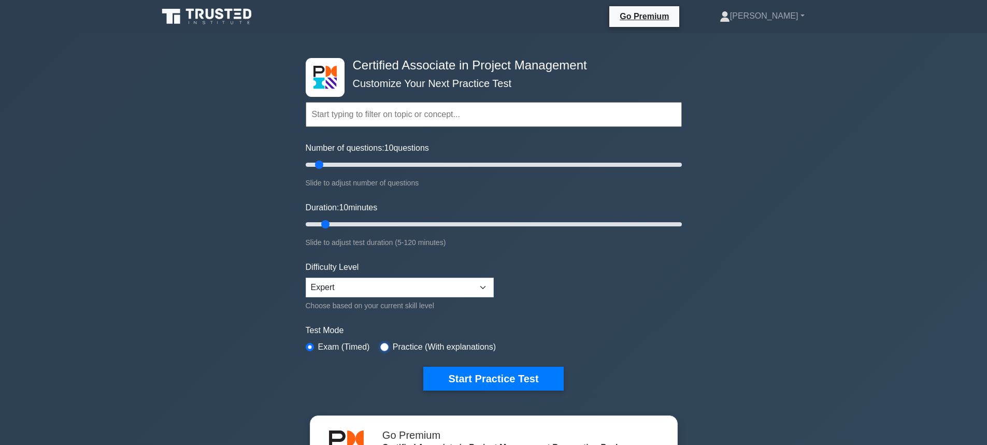
click at [380, 345] on input "radio" at bounding box center [384, 347] width 8 height 8
radio input "true"
click at [467, 371] on button "Start Practice Test" at bounding box center [493, 379] width 140 height 24
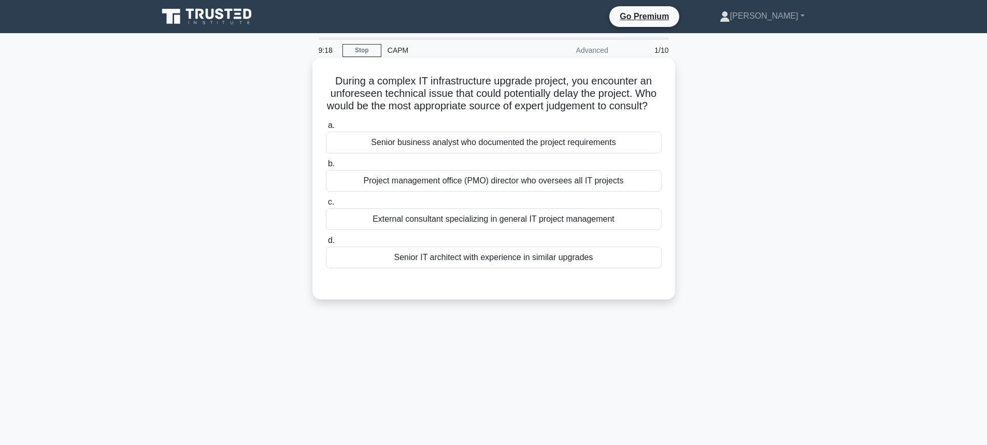
click at [472, 192] on div "Project management office (PMO) director who oversees all IT projects" at bounding box center [494, 181] width 336 height 22
click at [326, 167] on input "b. Project management office (PMO) director who oversees all IT projects" at bounding box center [326, 164] width 0 height 7
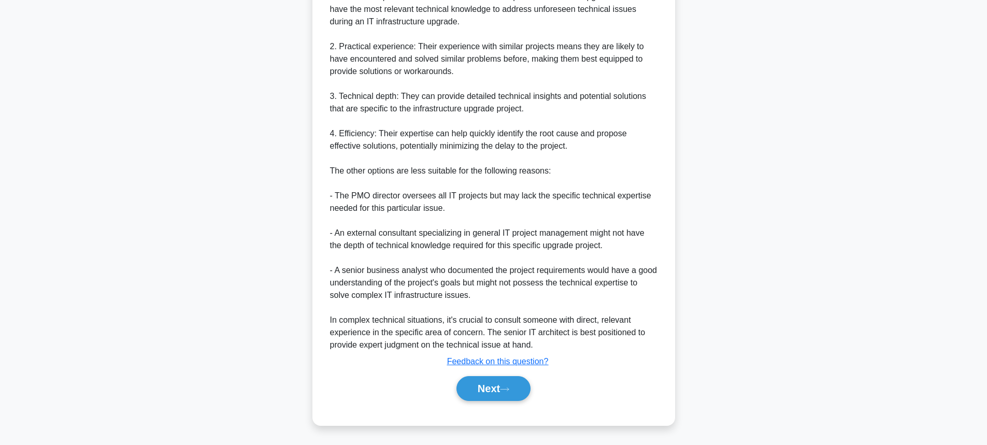
scroll to position [369, 0]
click at [488, 382] on button "Next" at bounding box center [493, 388] width 74 height 25
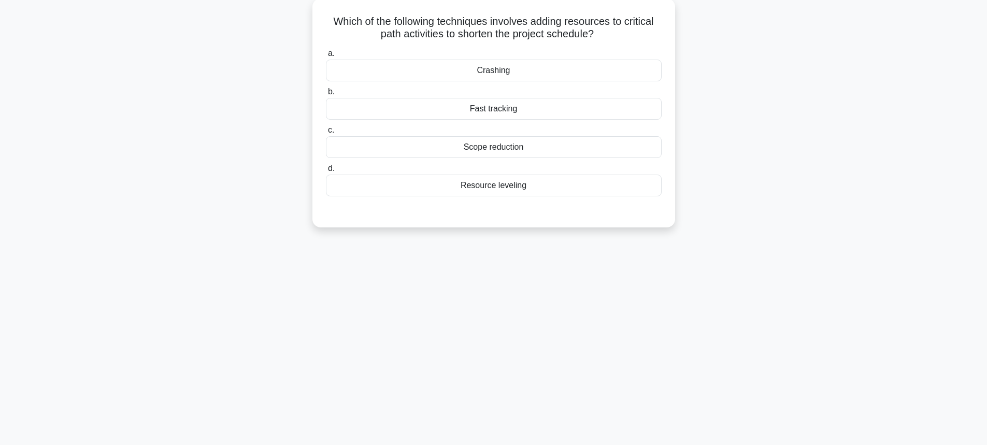
scroll to position [0, 0]
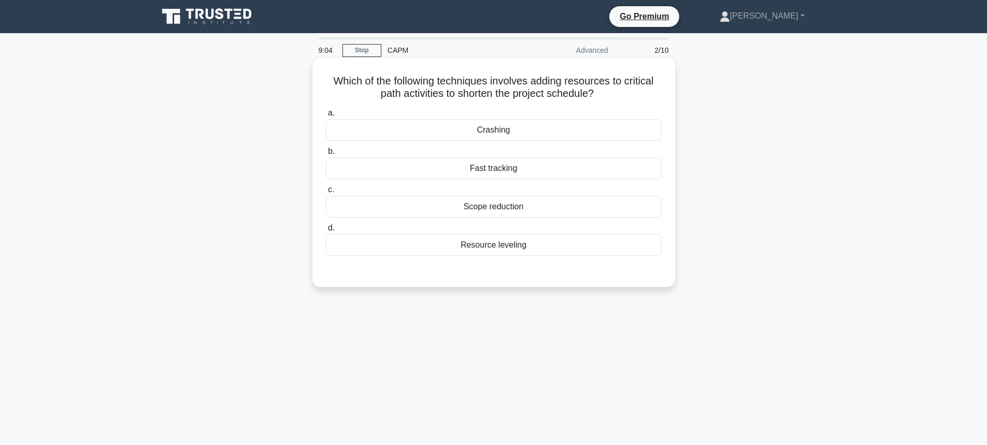
click at [489, 168] on div "Fast tracking" at bounding box center [494, 168] width 336 height 22
click at [326, 155] on input "b. Fast tracking" at bounding box center [326, 151] width 0 height 7
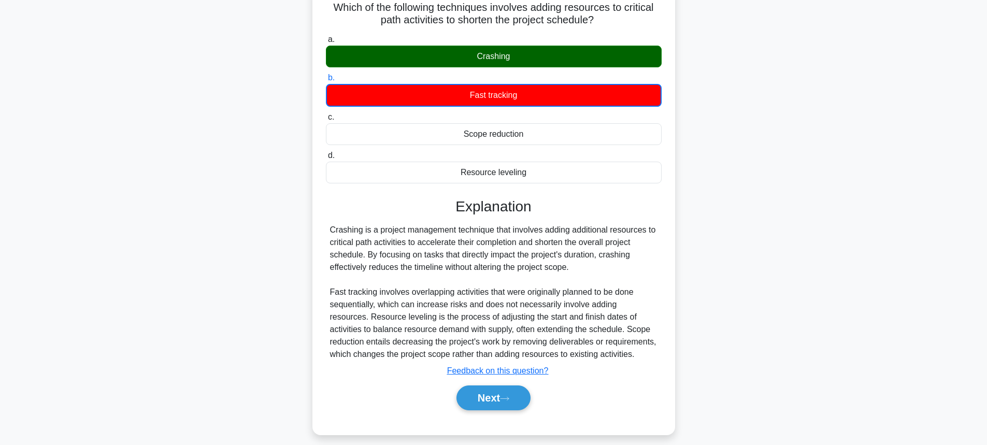
scroll to position [114, 0]
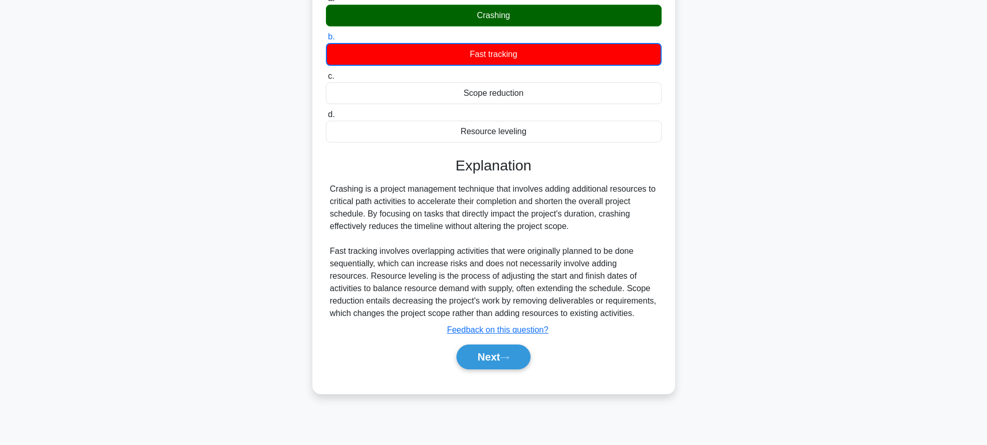
click at [491, 372] on div "Next" at bounding box center [494, 356] width 336 height 33
click at [490, 364] on button "Next" at bounding box center [493, 356] width 74 height 25
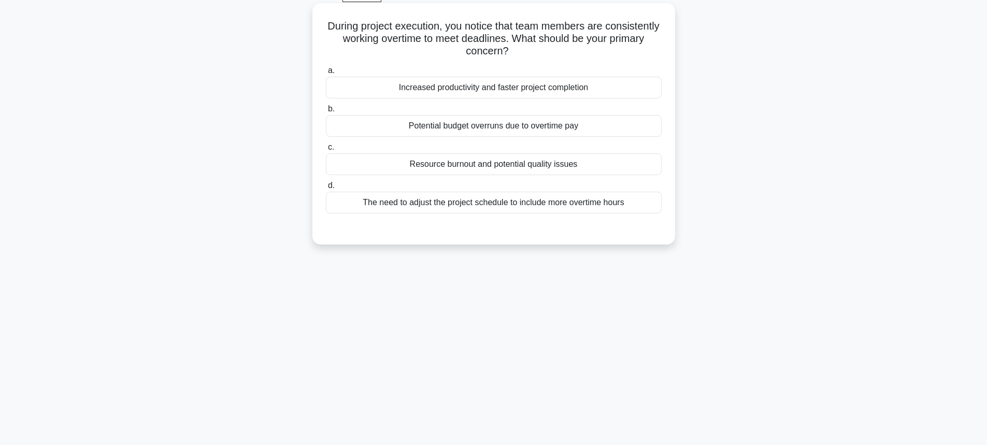
scroll to position [11, 0]
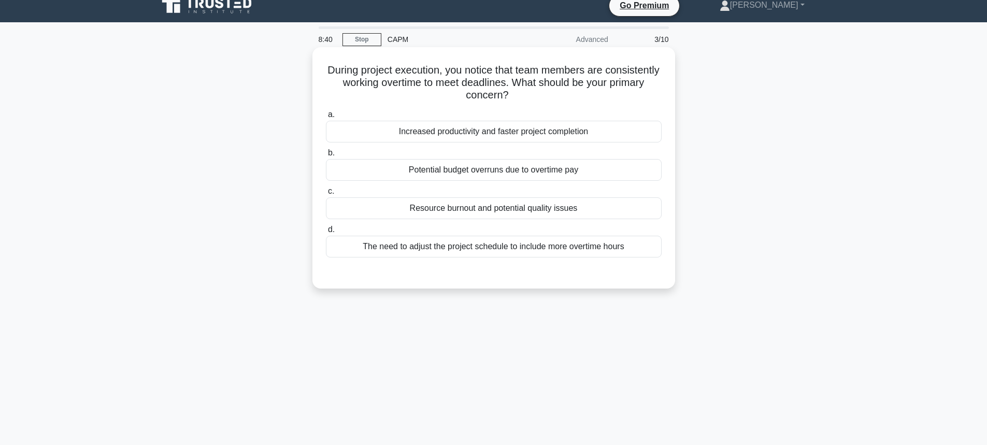
click at [439, 172] on div "Potential budget overruns due to overtime pay" at bounding box center [494, 170] width 336 height 22
click at [326, 156] on input "b. Potential budget overruns due to overtime pay" at bounding box center [326, 153] width 0 height 7
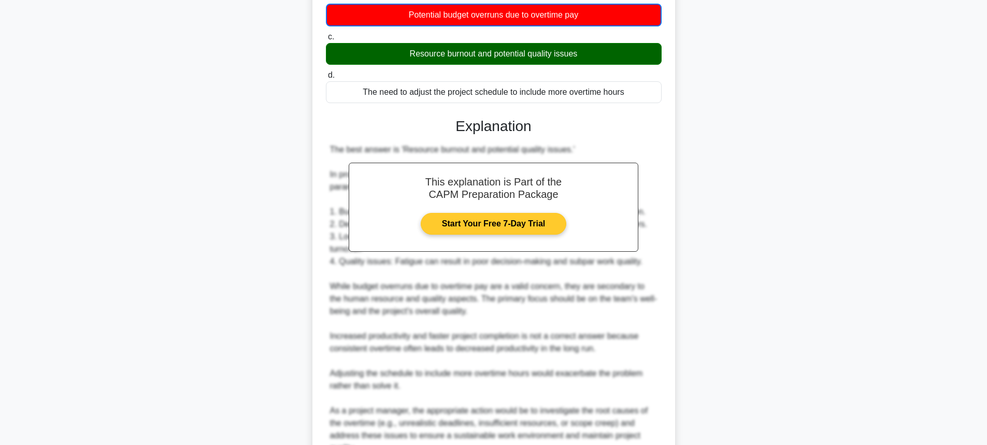
scroll to position [270, 0]
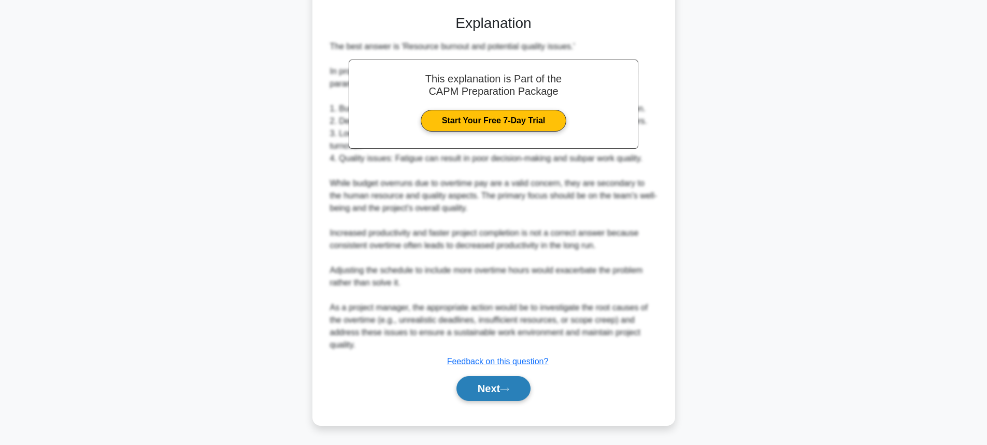
click at [481, 389] on button "Next" at bounding box center [493, 388] width 74 height 25
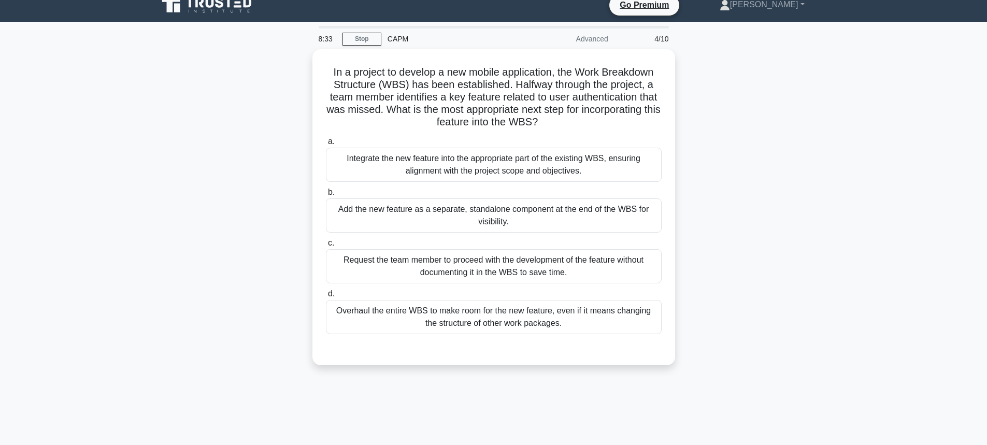
scroll to position [11, 0]
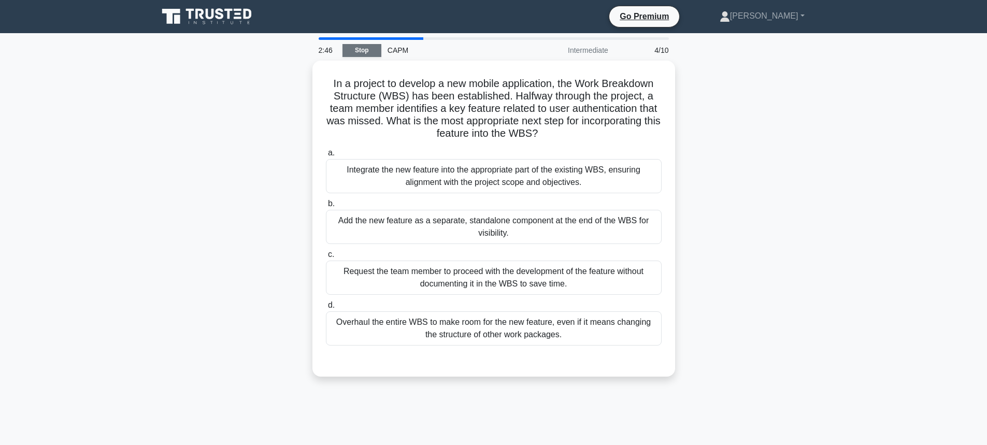
click at [358, 49] on link "Stop" at bounding box center [361, 50] width 39 height 13
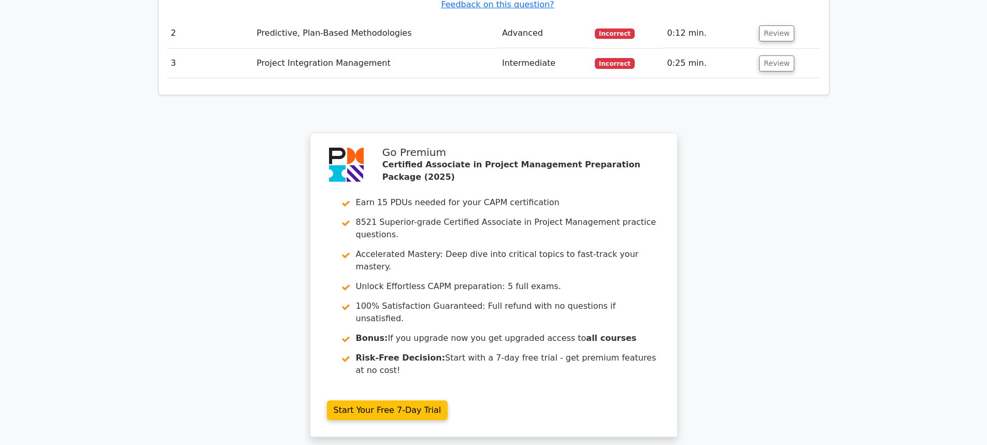
scroll to position [1635, 0]
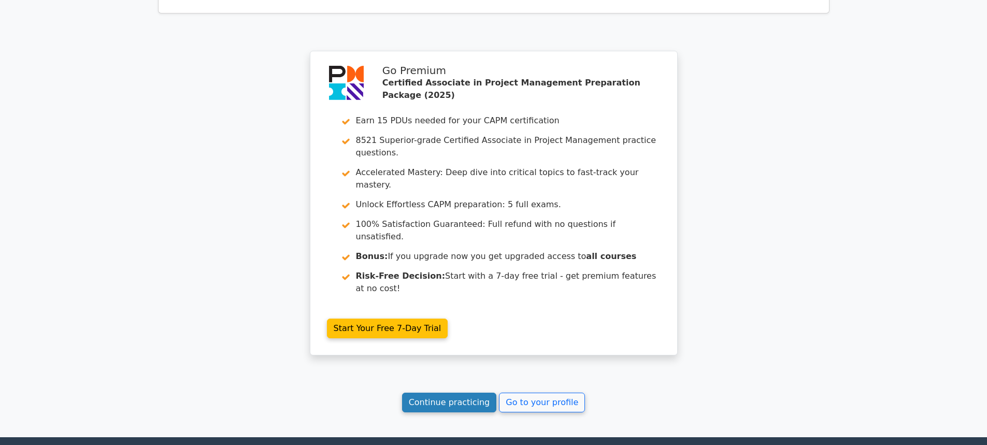
click at [459, 393] on link "Continue practicing" at bounding box center [449, 403] width 95 height 20
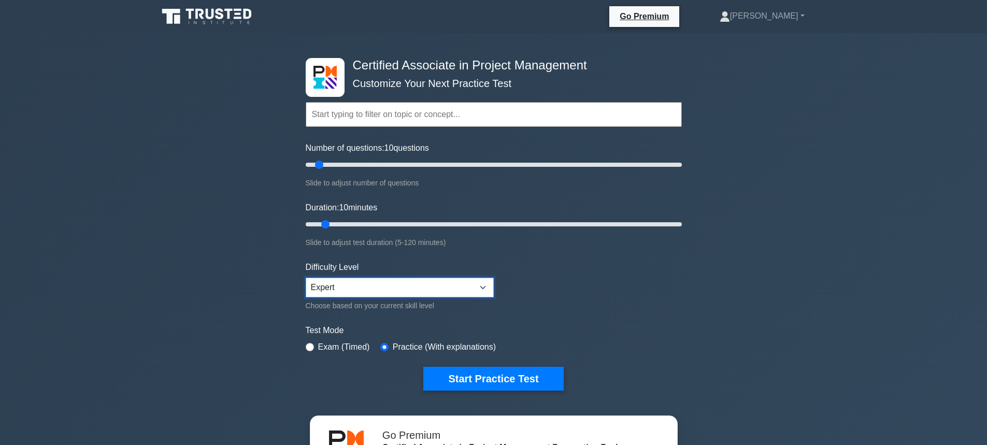
click at [410, 292] on select "Beginner Intermediate Expert" at bounding box center [400, 288] width 188 height 20
select select "intermediate"
click at [306, 278] on select "Beginner Intermediate Expert" at bounding box center [400, 288] width 188 height 20
click at [466, 372] on button "Start Practice Test" at bounding box center [493, 379] width 140 height 24
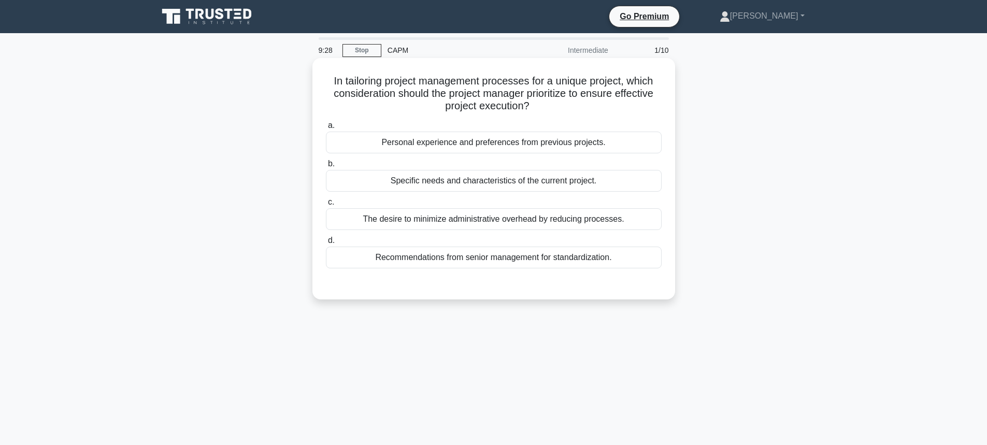
click at [445, 182] on div "Specific needs and characteristics of the current project." at bounding box center [494, 181] width 336 height 22
click at [326, 167] on input "b. Specific needs and characteristics of the current project." at bounding box center [326, 164] width 0 height 7
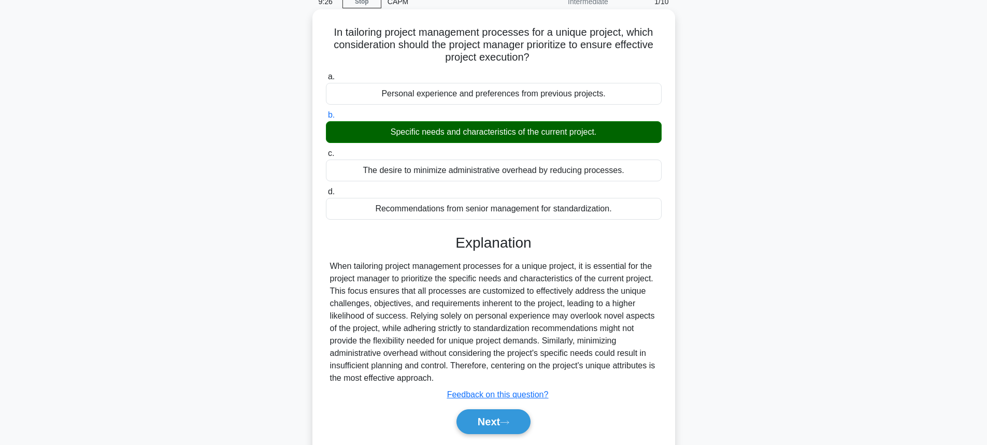
scroll to position [114, 0]
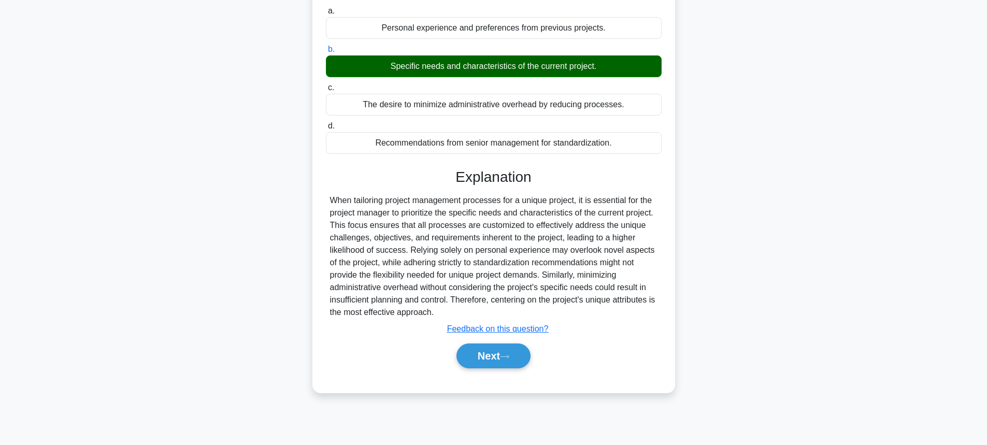
click at [475, 339] on div "Explanation When tailoring project management processes for a unique project, i…" at bounding box center [494, 270] width 336 height 204
click at [476, 357] on button "Next" at bounding box center [493, 355] width 74 height 25
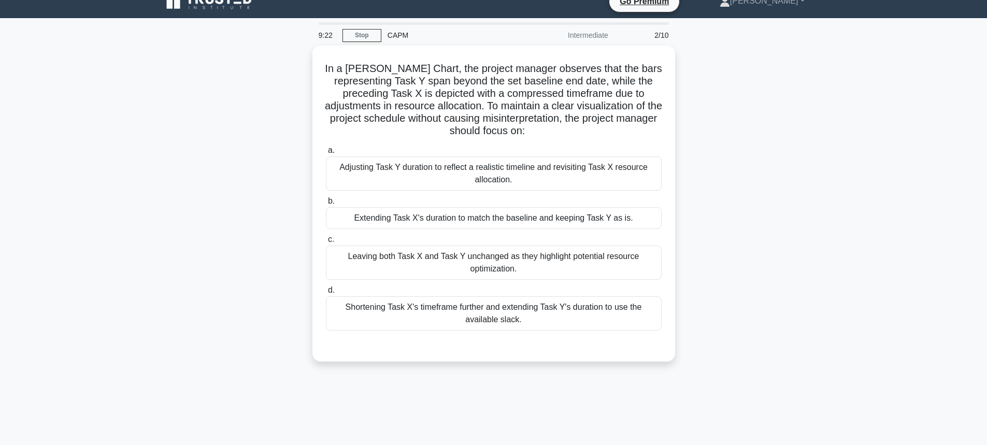
scroll to position [11, 0]
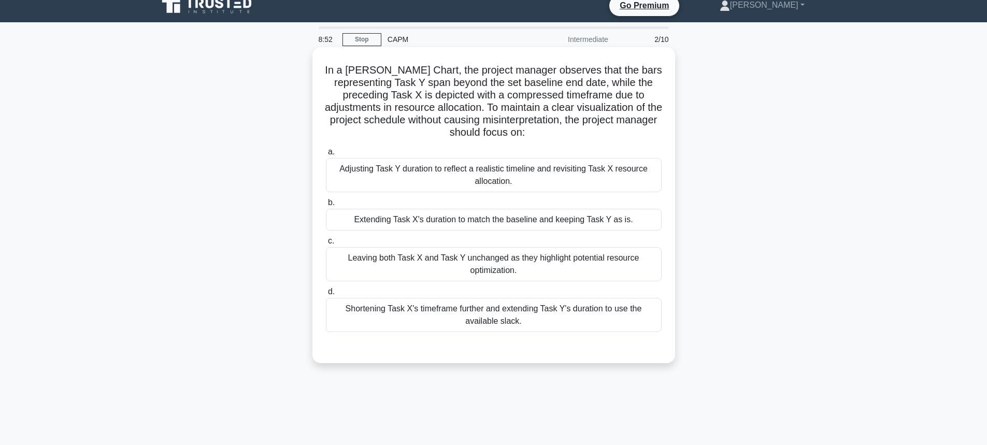
click at [435, 182] on div "Adjusting Task Y duration to reflect a realistic timeline and revisiting Task X…" at bounding box center [494, 175] width 336 height 34
click at [326, 155] on input "a. Adjusting Task Y duration to reflect a realistic timeline and revisiting Tas…" at bounding box center [326, 152] width 0 height 7
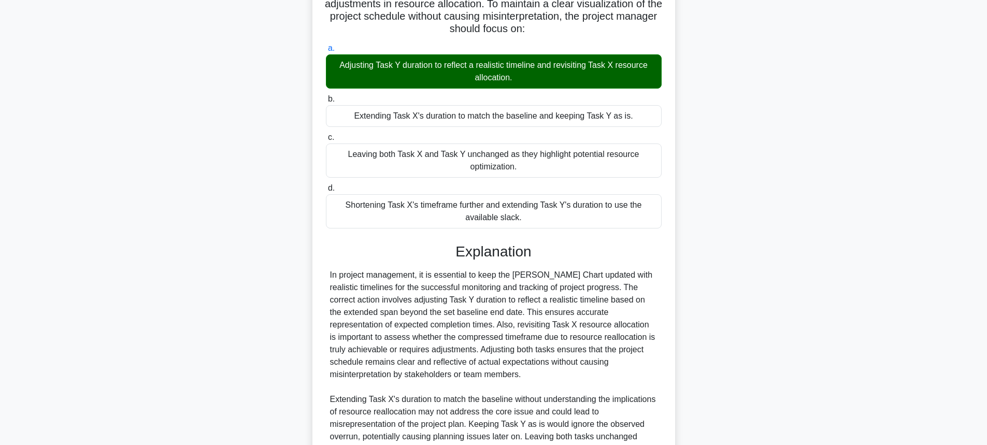
scroll to position [269, 0]
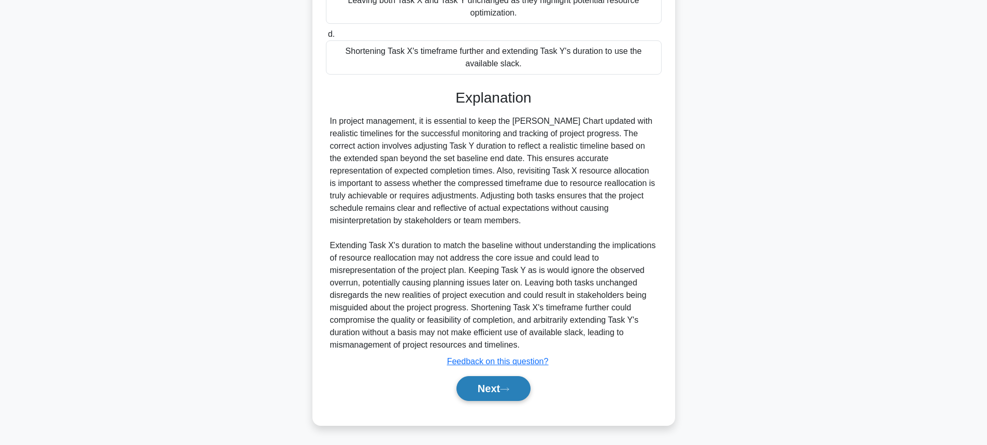
click at [477, 390] on button "Next" at bounding box center [493, 388] width 74 height 25
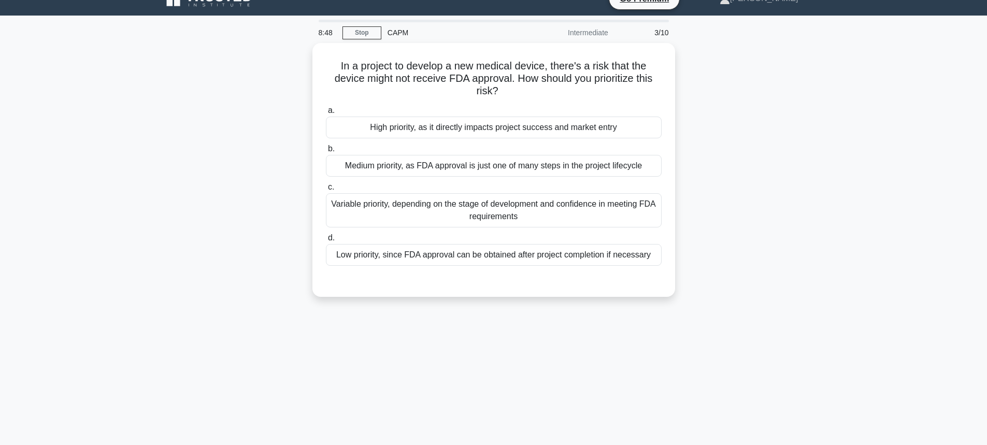
scroll to position [11, 0]
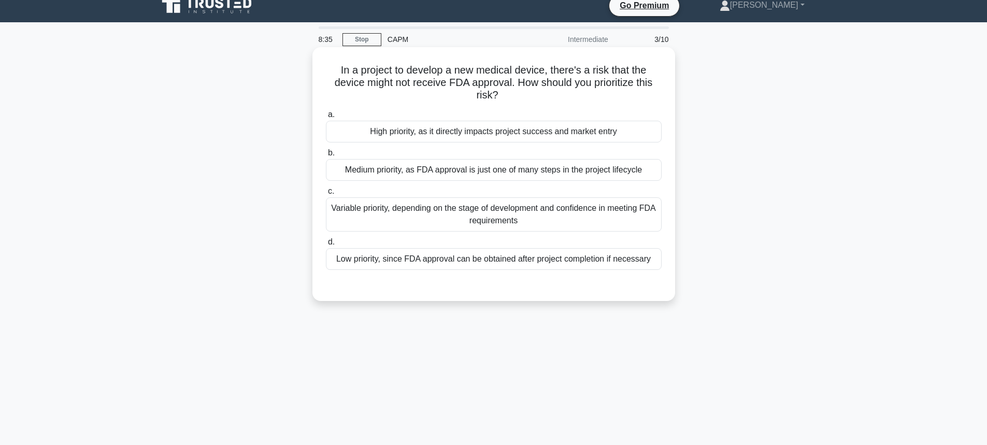
click at [474, 131] on div "High priority, as it directly impacts project success and market entry" at bounding box center [494, 132] width 336 height 22
click at [326, 118] on input "a. High priority, as it directly impacts project success and market entry" at bounding box center [326, 114] width 0 height 7
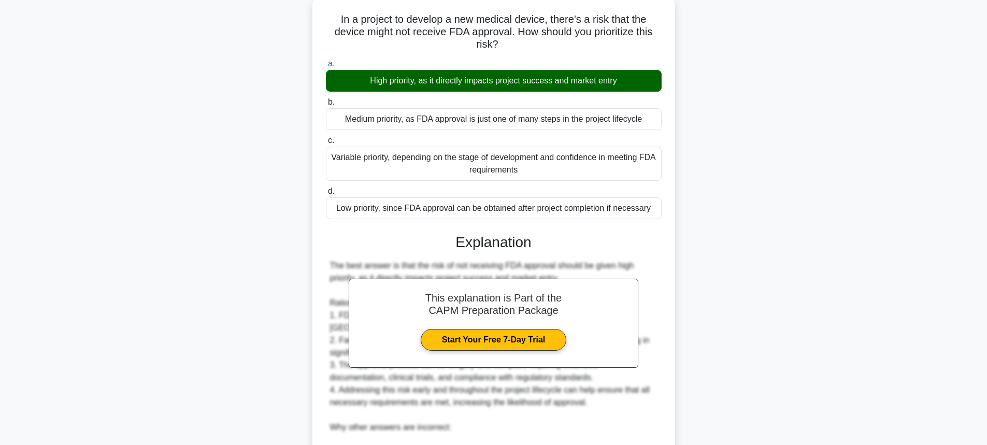
scroll to position [269, 0]
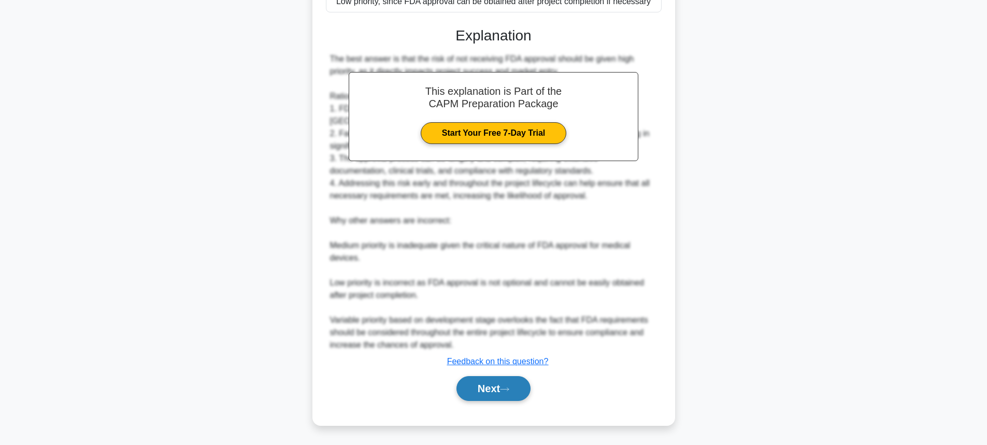
click at [502, 384] on button "Next" at bounding box center [493, 388] width 74 height 25
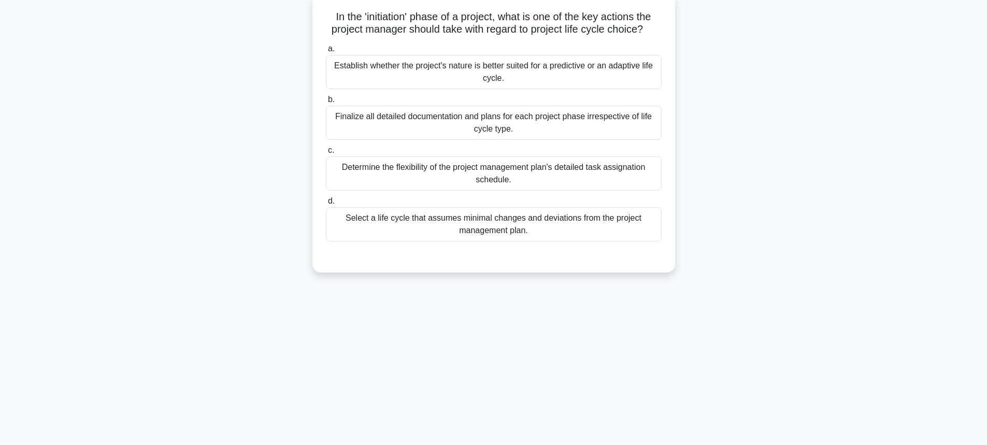
scroll to position [11, 0]
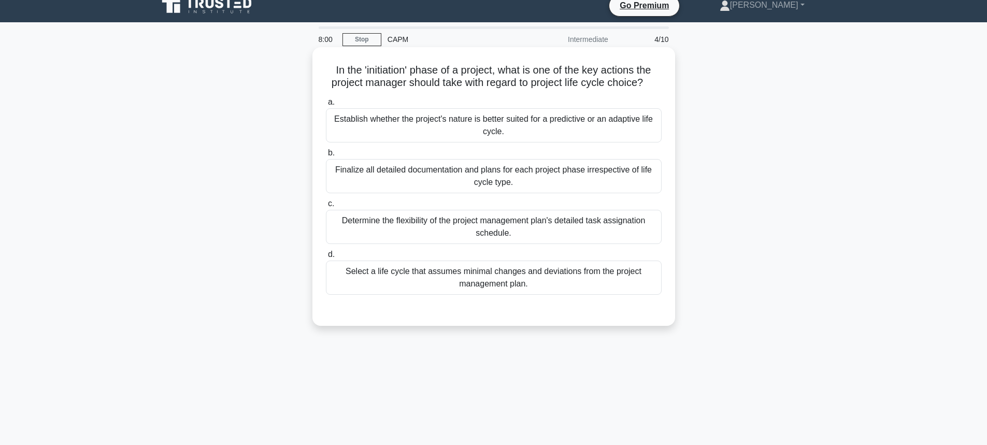
click at [419, 122] on div "Establish whether the project's nature is better suited for a predictive or an …" at bounding box center [494, 125] width 336 height 34
click at [326, 106] on input "a. Establish whether the project's nature is better suited for a predictive or …" at bounding box center [326, 102] width 0 height 7
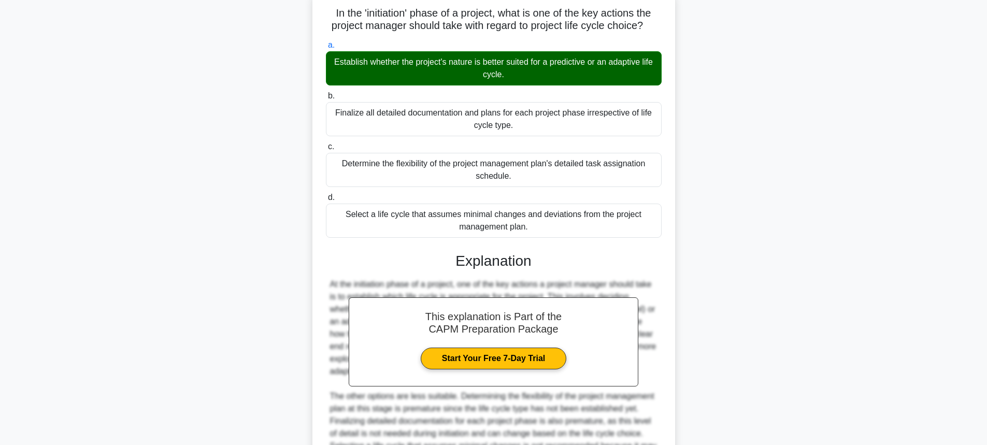
scroll to position [207, 0]
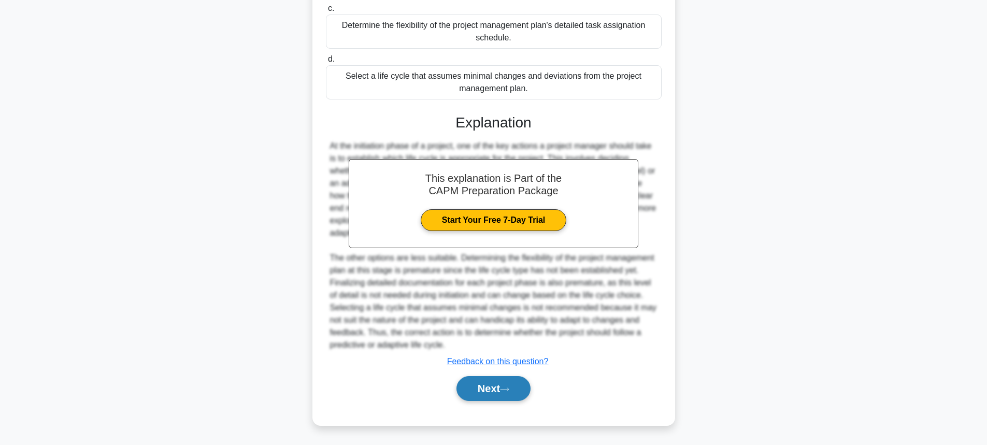
click at [475, 394] on button "Next" at bounding box center [493, 388] width 74 height 25
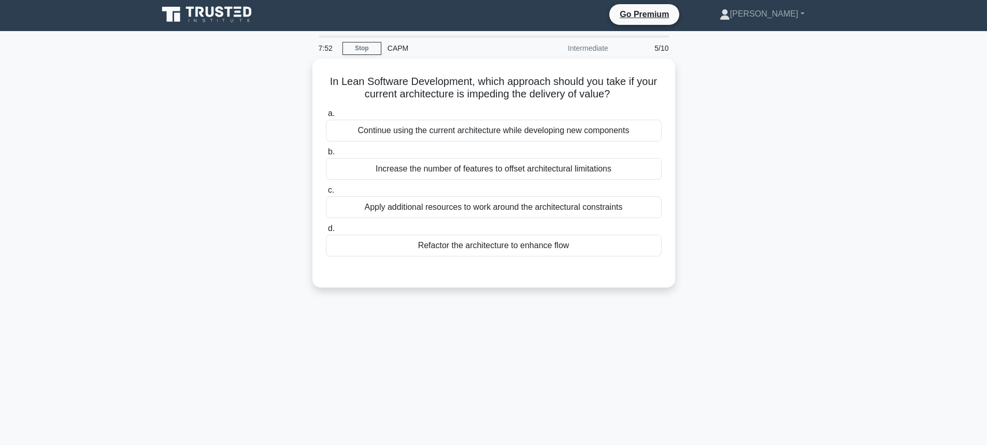
scroll to position [0, 0]
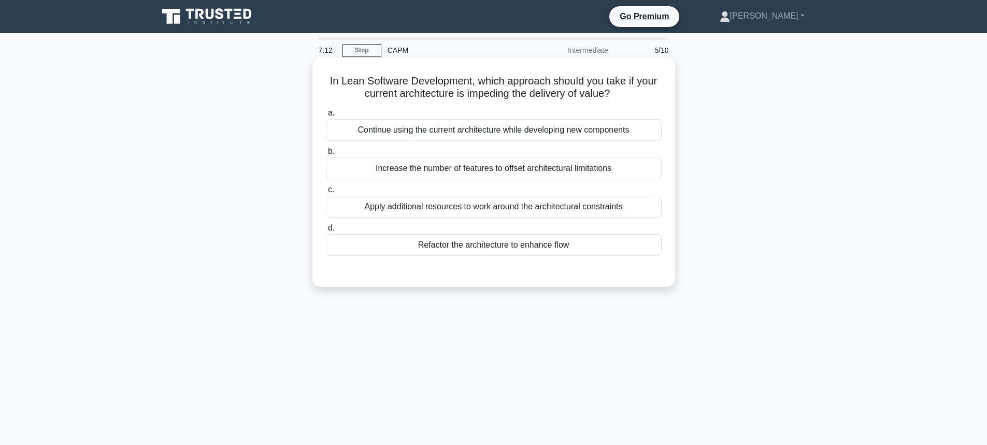
click at [447, 242] on div "Refactor the architecture to enhance flow" at bounding box center [494, 245] width 336 height 22
click at [326, 231] on input "d. Refactor the architecture to enhance flow" at bounding box center [326, 228] width 0 height 7
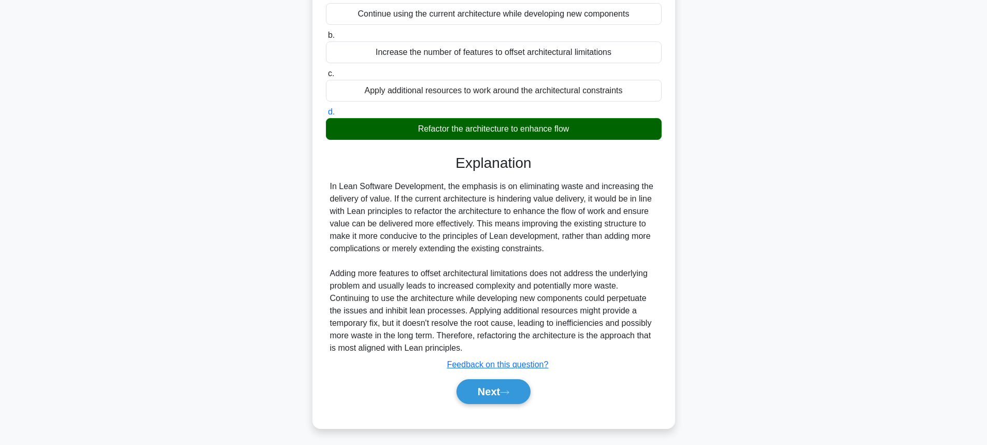
scroll to position [120, 0]
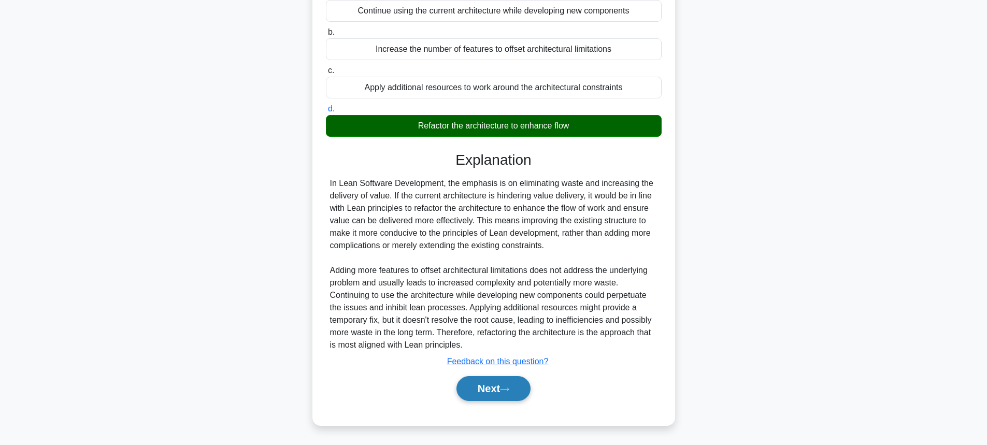
click at [491, 390] on button "Next" at bounding box center [493, 388] width 74 height 25
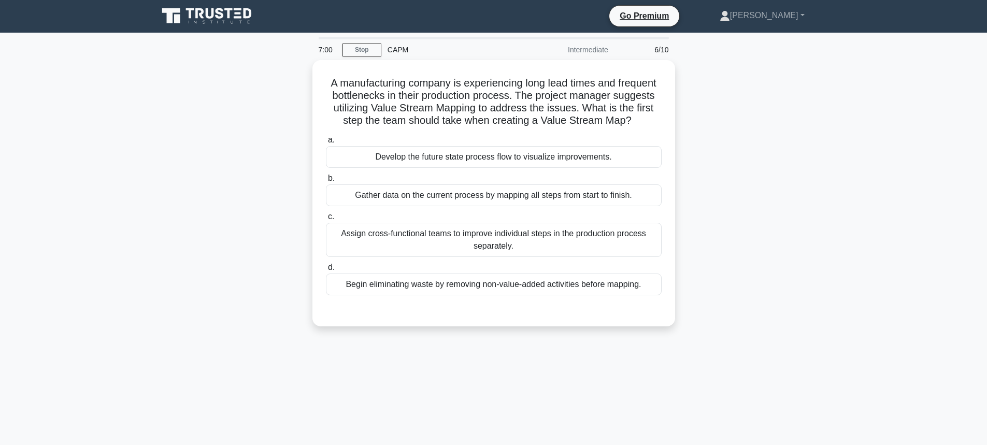
scroll to position [0, 0]
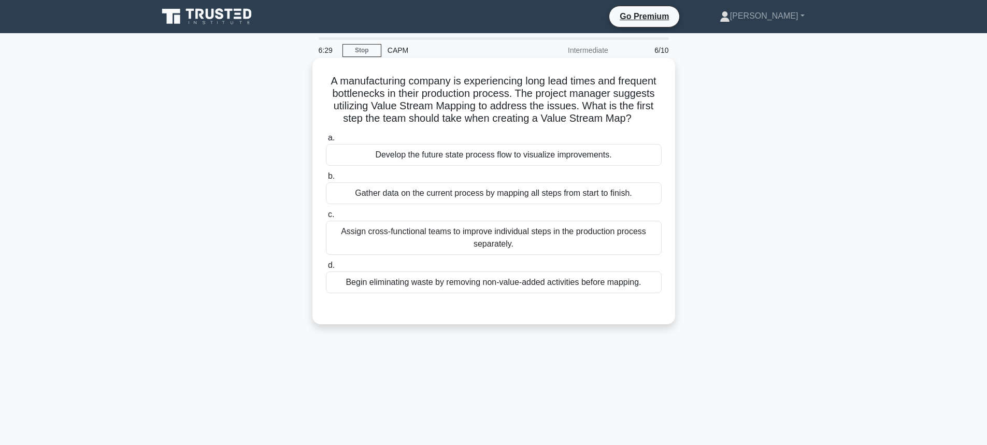
click at [470, 190] on div "Gather data on the current process by mapping all steps from start to finish." at bounding box center [494, 193] width 336 height 22
click at [326, 180] on input "b. Gather data on the current process by mapping all steps from start to finish." at bounding box center [326, 176] width 0 height 7
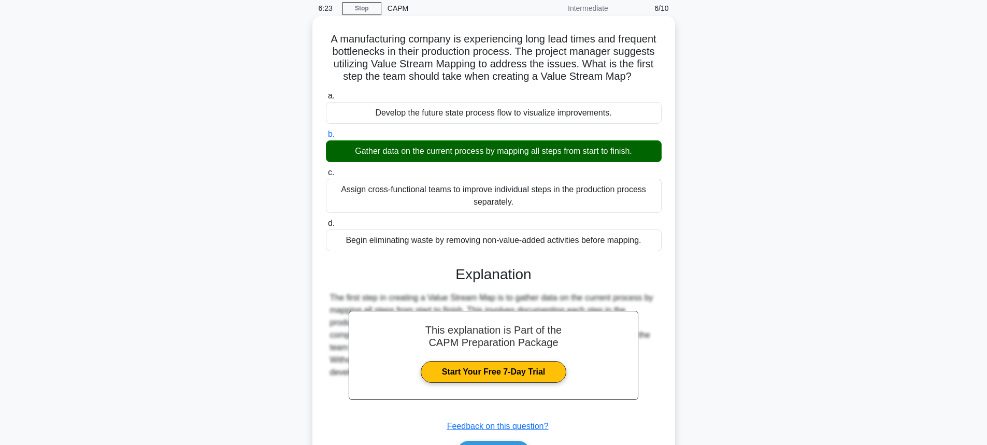
scroll to position [114, 0]
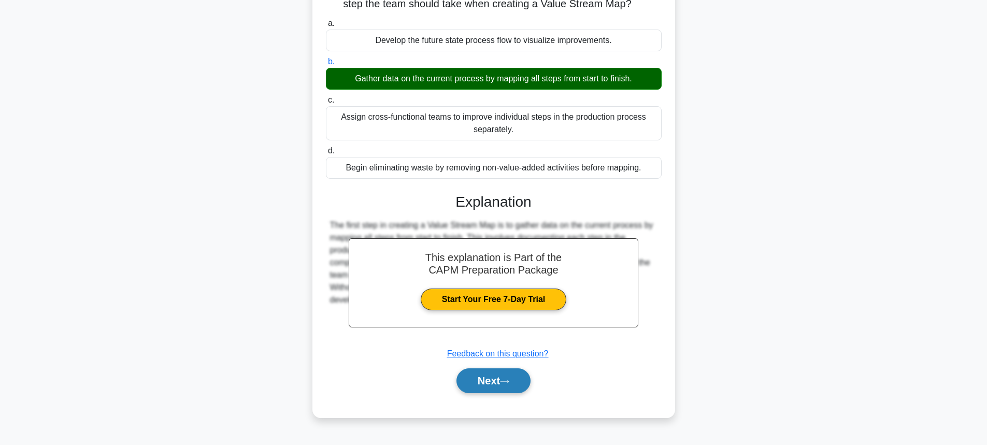
click at [494, 384] on button "Next" at bounding box center [493, 380] width 74 height 25
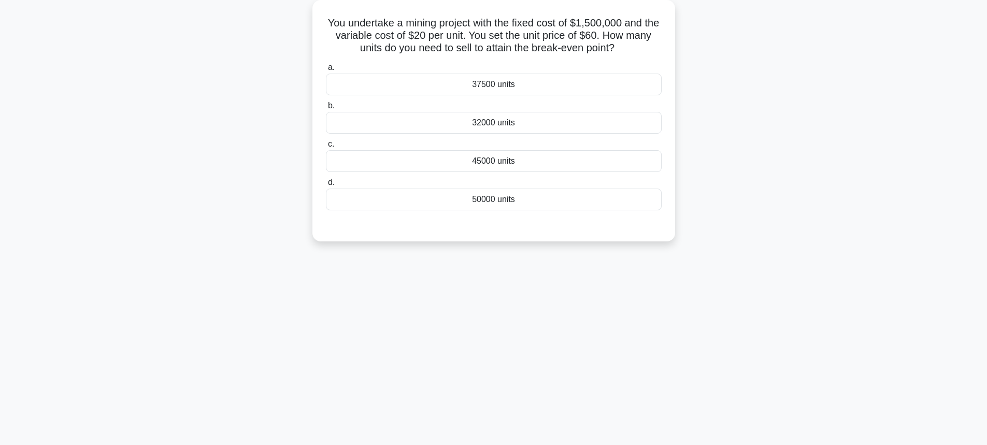
scroll to position [0, 0]
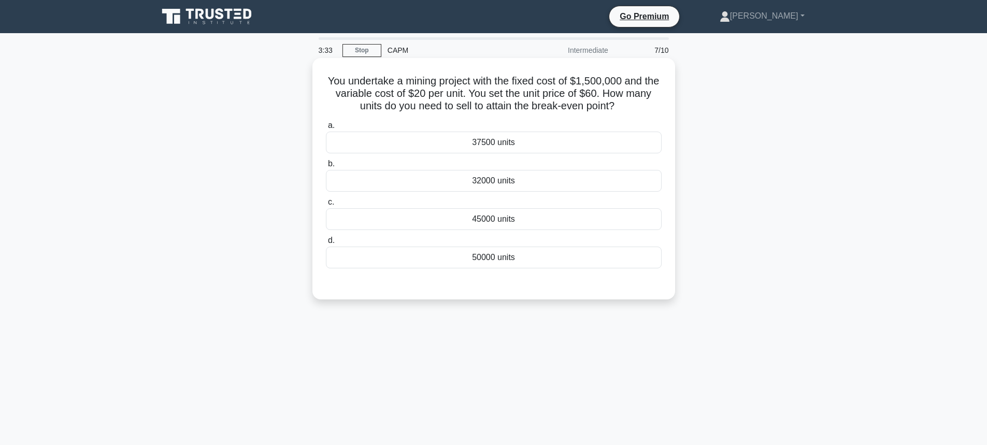
click at [500, 262] on div "50000 units" at bounding box center [494, 257] width 336 height 22
click at [326, 244] on input "d. 50000 units" at bounding box center [326, 240] width 0 height 7
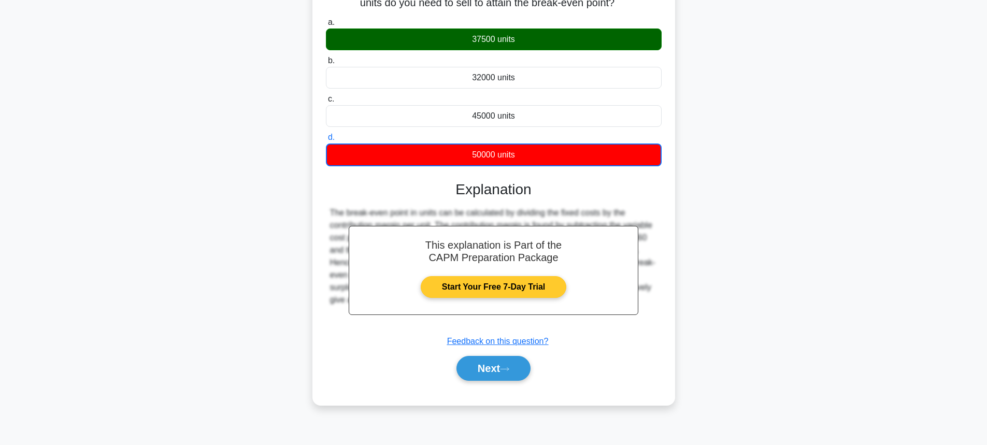
scroll to position [104, 0]
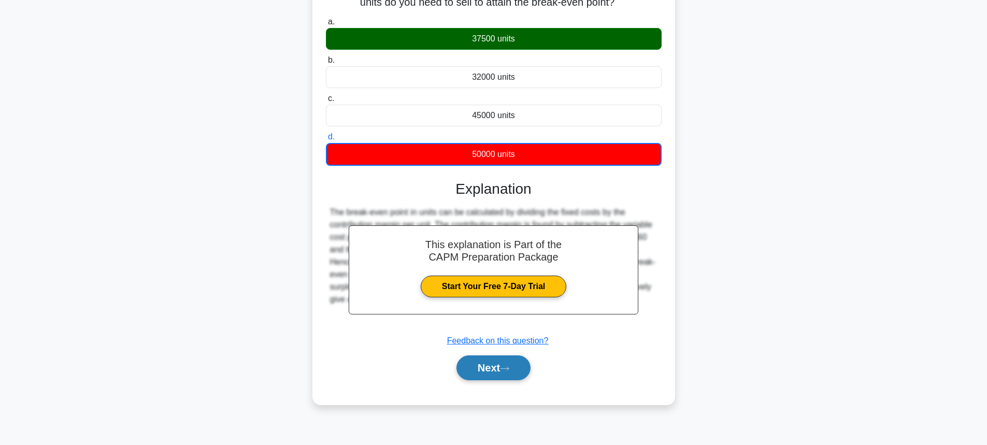
click at [515, 368] on button "Next" at bounding box center [493, 367] width 74 height 25
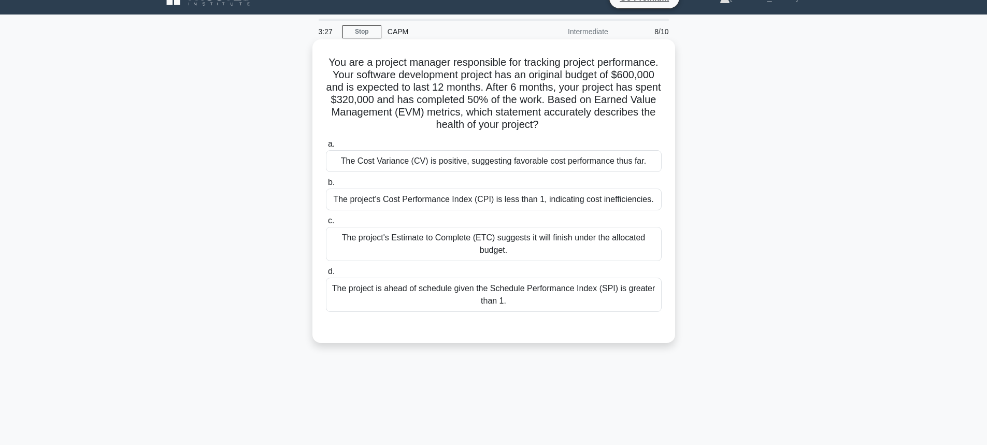
scroll to position [0, 0]
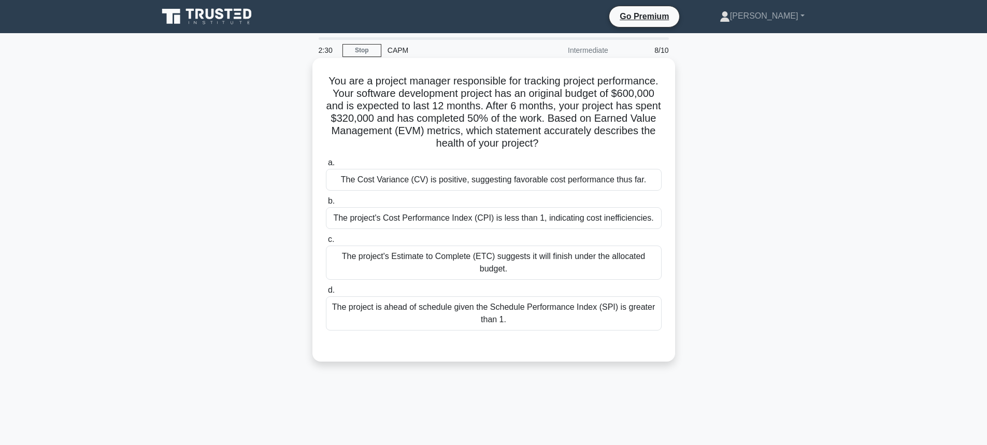
click at [577, 215] on div "The project's Cost Performance Index (CPI) is less than 1, indicating cost inef…" at bounding box center [494, 218] width 336 height 22
click at [326, 205] on input "b. The project's Cost Performance Index (CPI) is less than 1, indicating cost i…" at bounding box center [326, 201] width 0 height 7
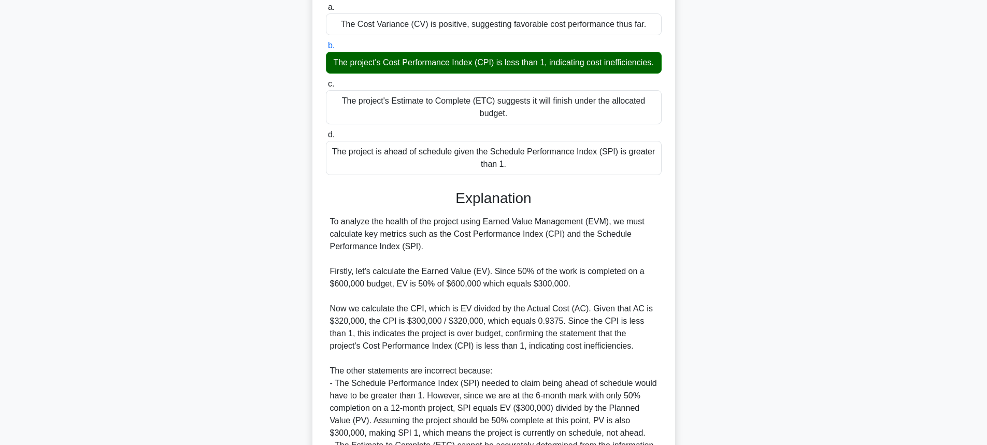
scroll to position [294, 0]
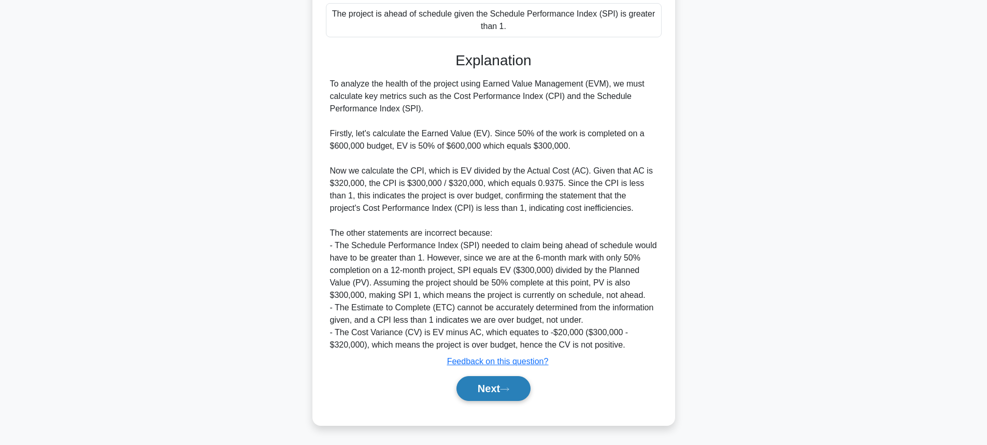
click at [491, 388] on button "Next" at bounding box center [493, 388] width 74 height 25
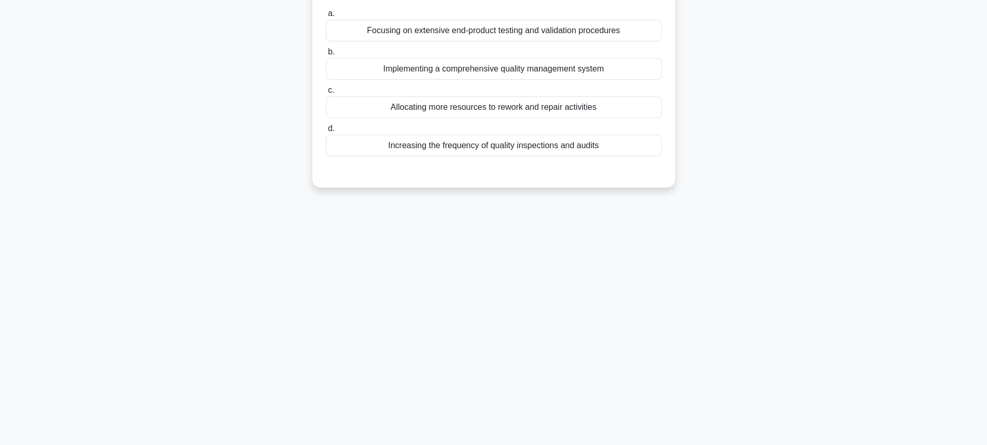
scroll to position [0, 0]
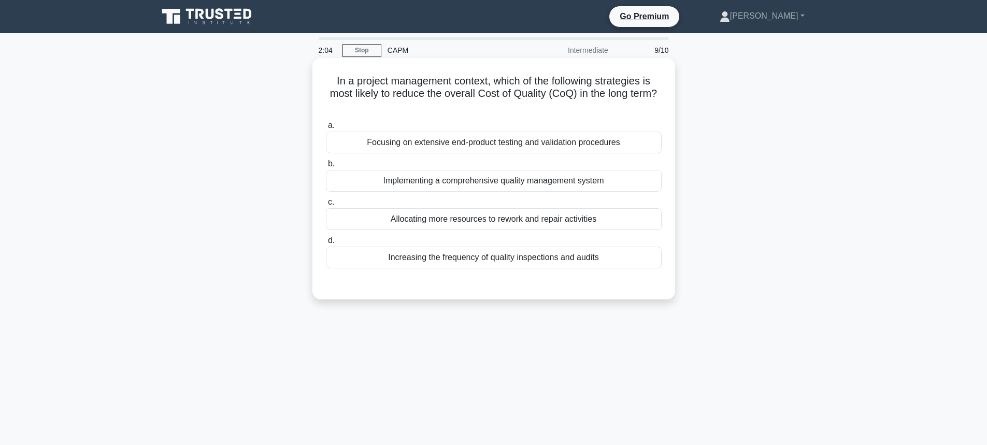
click at [437, 143] on div "Focusing on extensive end-product testing and validation procedures" at bounding box center [494, 143] width 336 height 22
click at [326, 129] on input "a. Focusing on extensive end-product testing and validation procedures" at bounding box center [326, 125] width 0 height 7
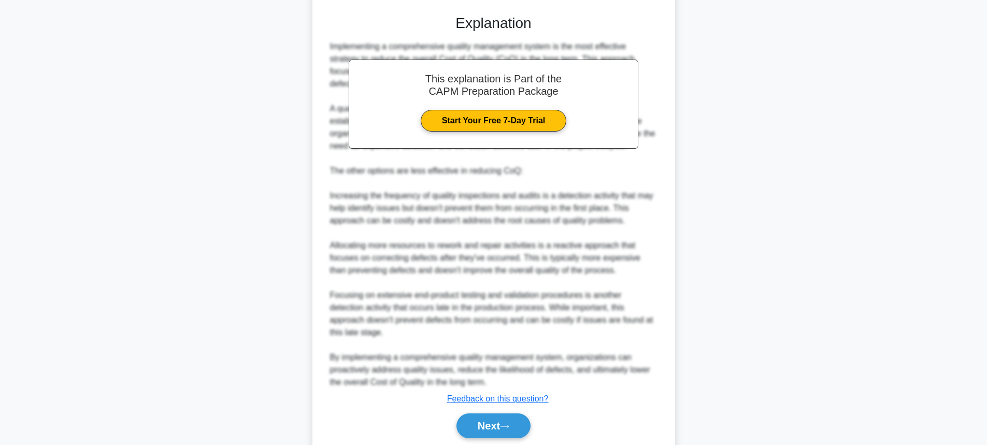
scroll to position [307, 0]
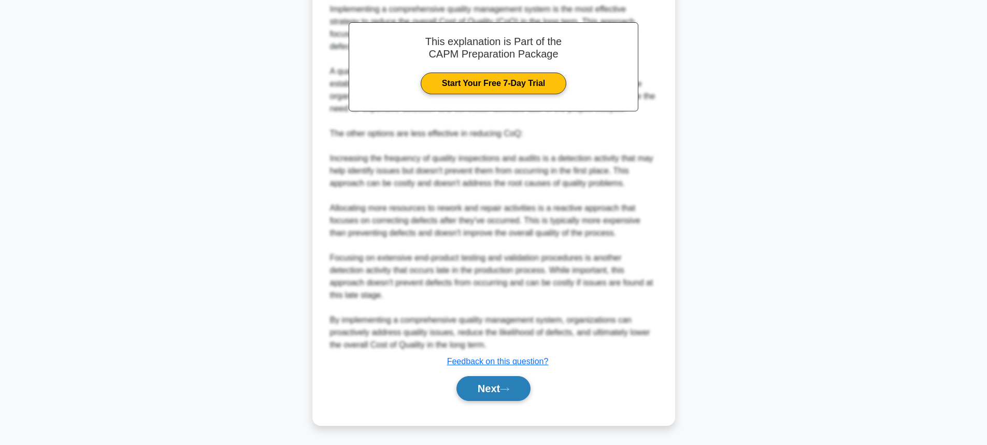
click at [487, 386] on button "Next" at bounding box center [493, 388] width 74 height 25
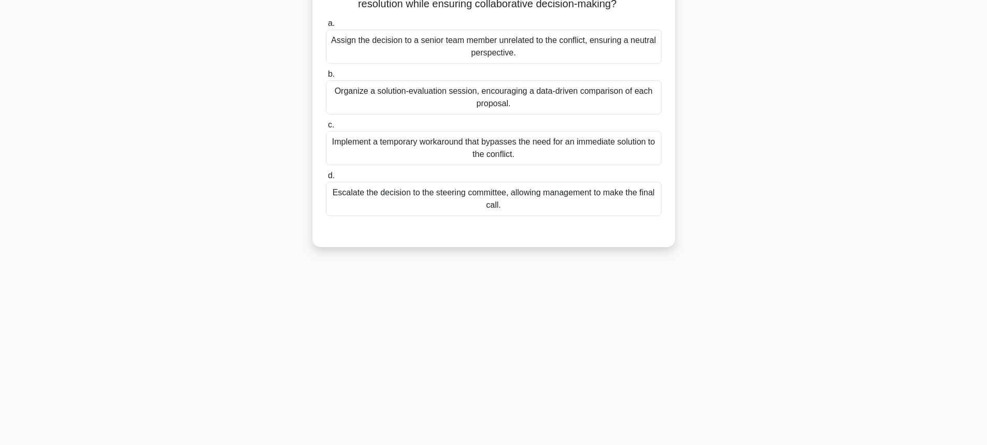
scroll to position [0, 0]
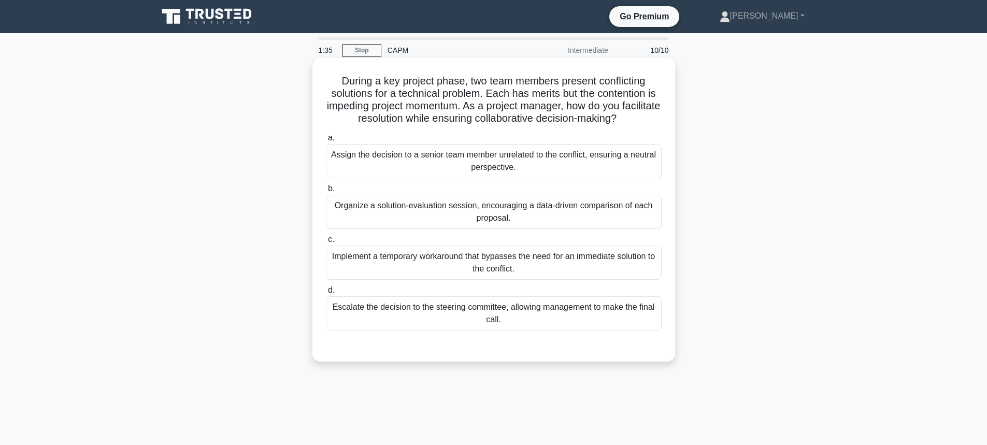
click at [441, 209] on div "Organize a solution-evaluation session, encouraging a data-driven comparison of…" at bounding box center [494, 212] width 336 height 34
click at [326, 192] on input "b. Organize a solution-evaluation session, encouraging a data-driven comparison…" at bounding box center [326, 188] width 0 height 7
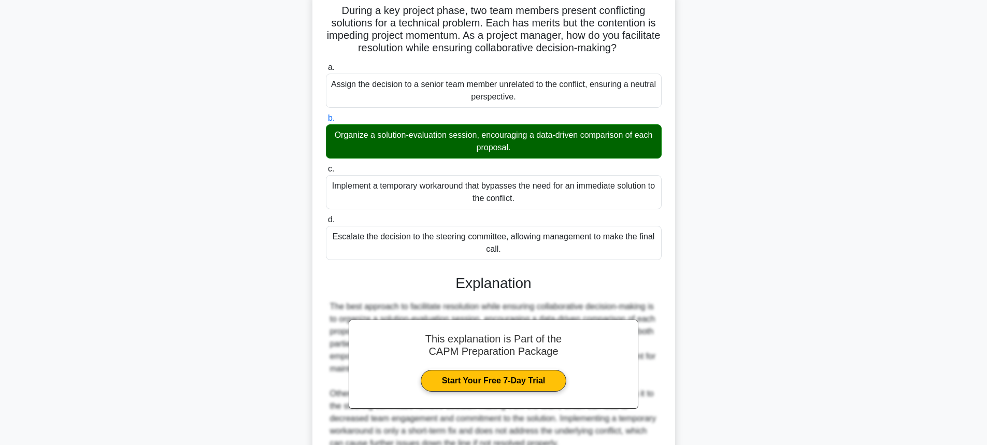
scroll to position [169, 0]
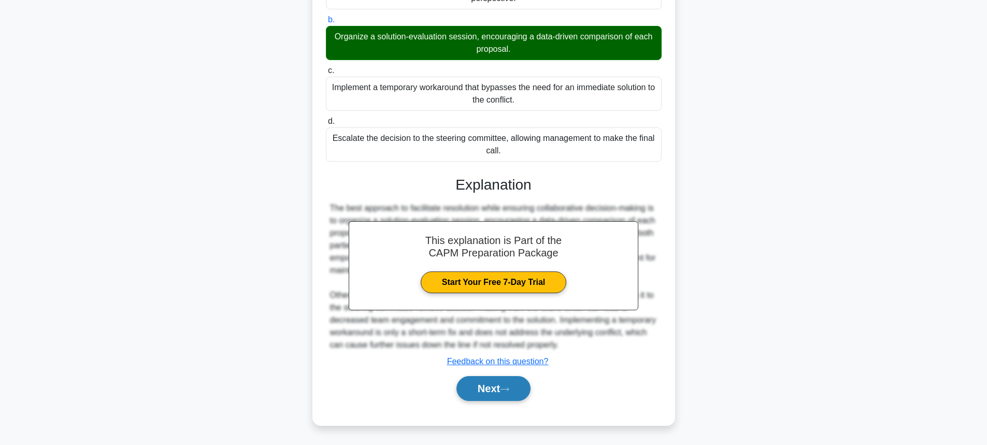
click at [489, 391] on button "Next" at bounding box center [493, 388] width 74 height 25
